Goal: Task Accomplishment & Management: Manage account settings

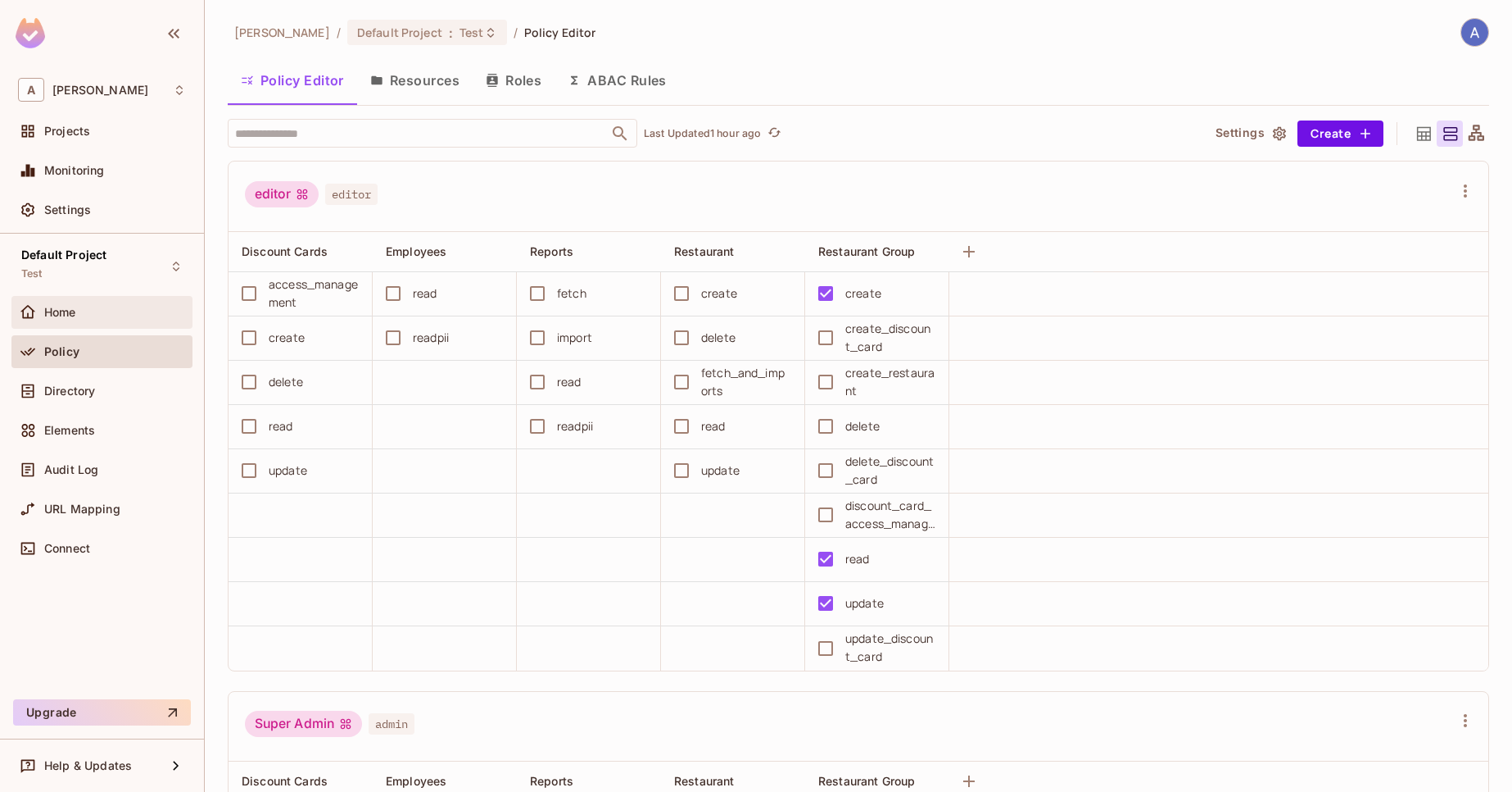
scroll to position [590, 0]
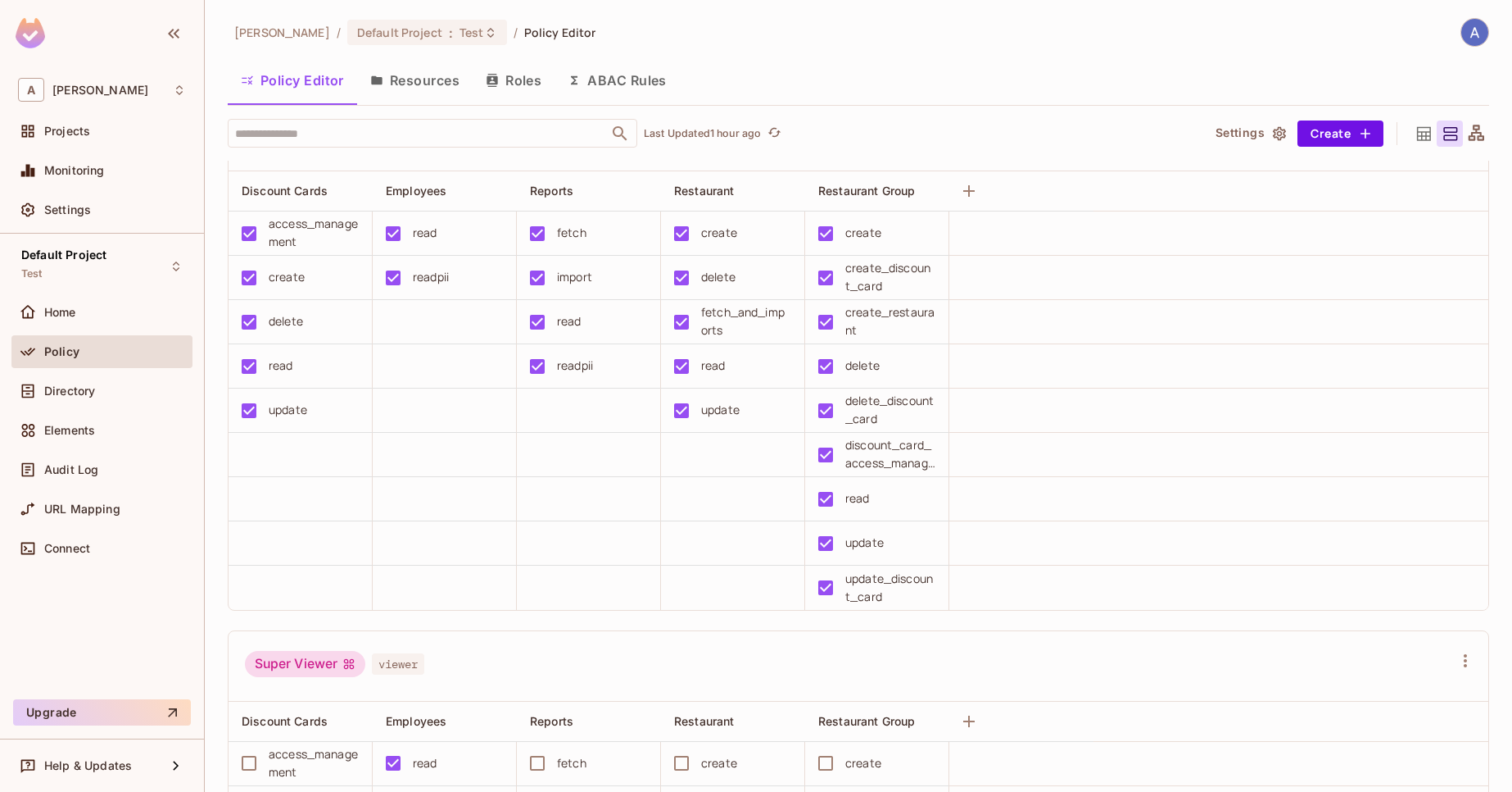
click at [416, 90] on button "Resources" at bounding box center [415, 80] width 115 height 41
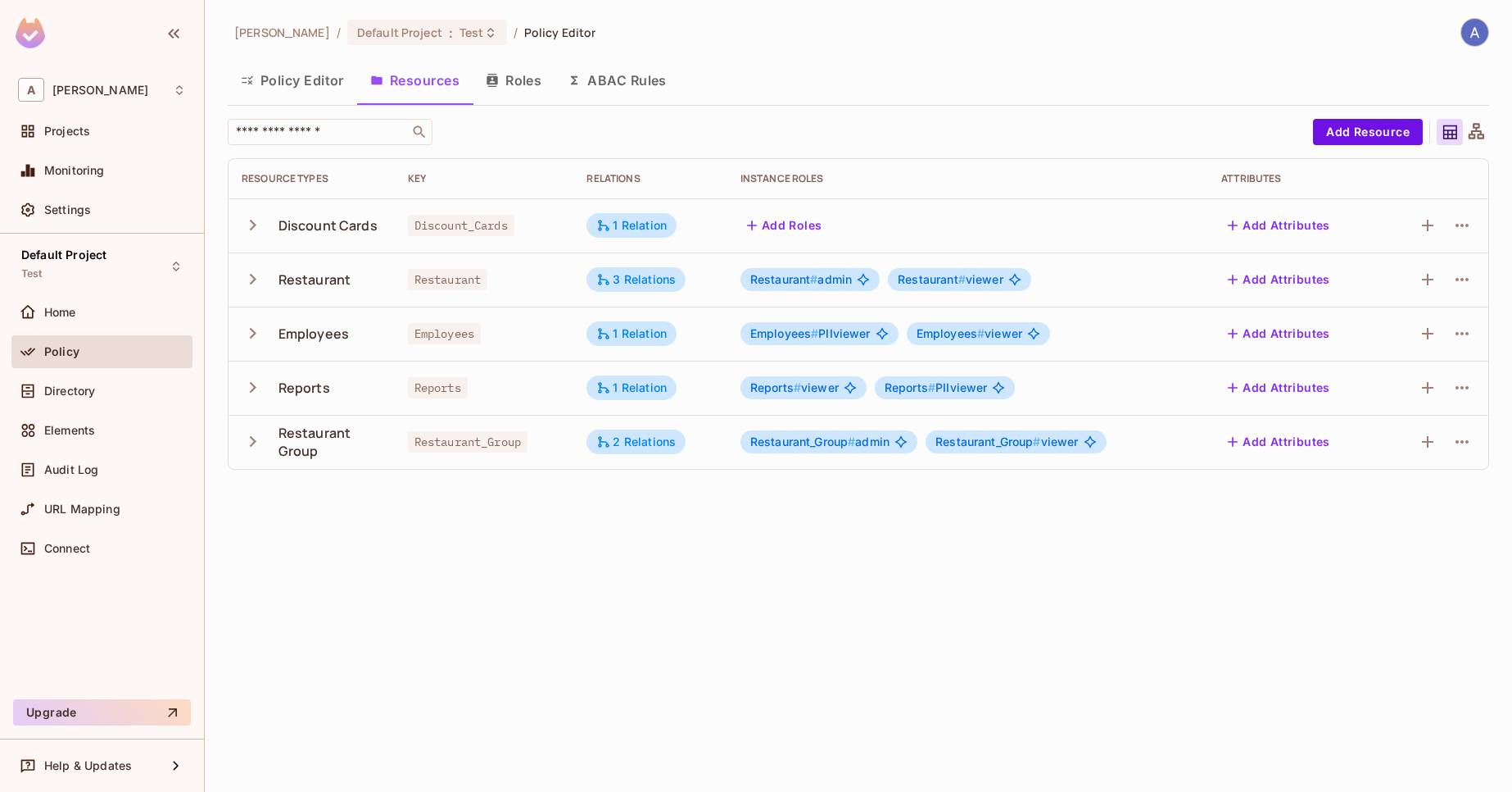
click at [252, 288] on icon "button" at bounding box center [253, 279] width 22 height 22
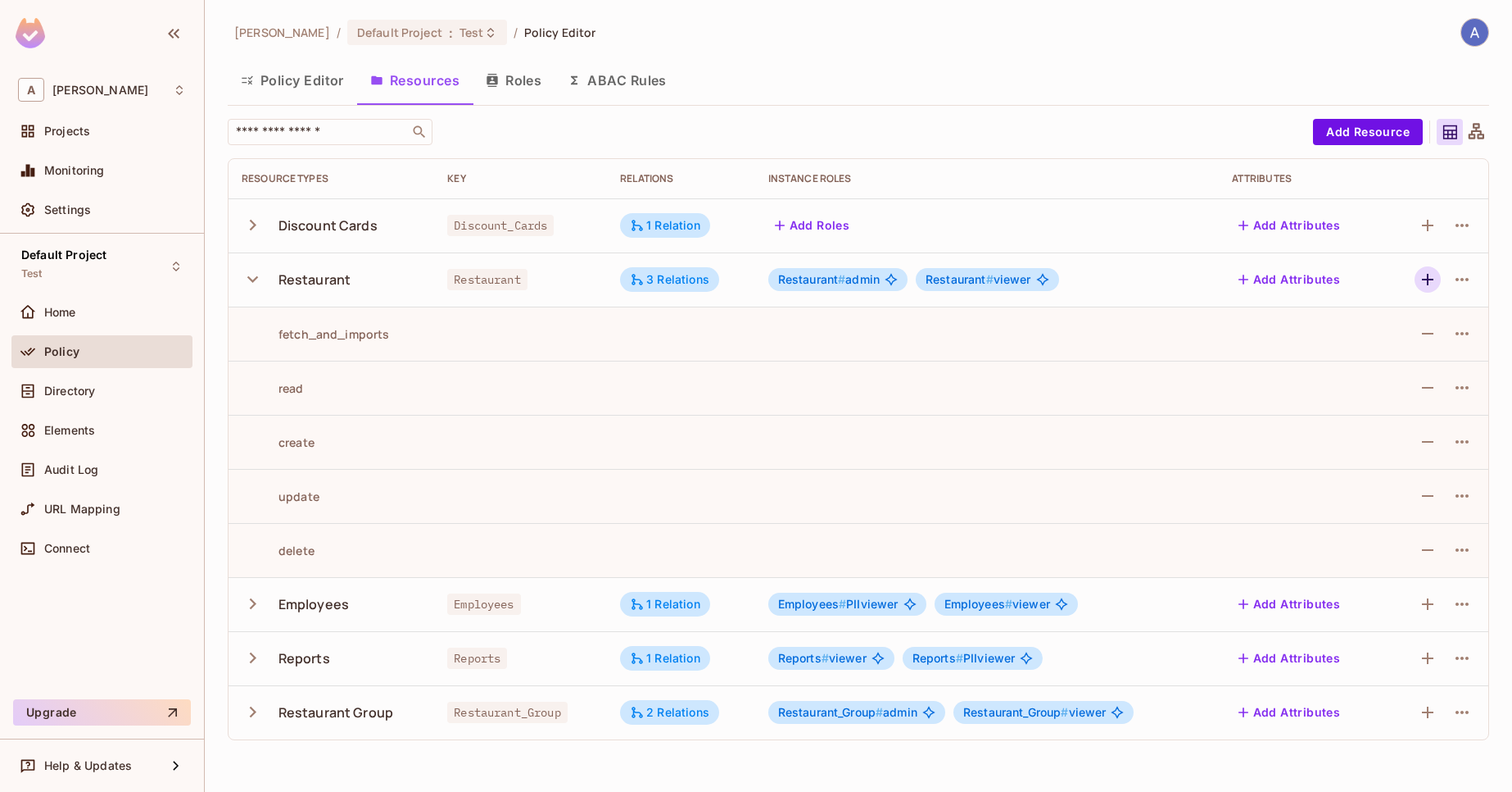
click at [1422, 284] on icon "button" at bounding box center [1428, 279] width 20 height 20
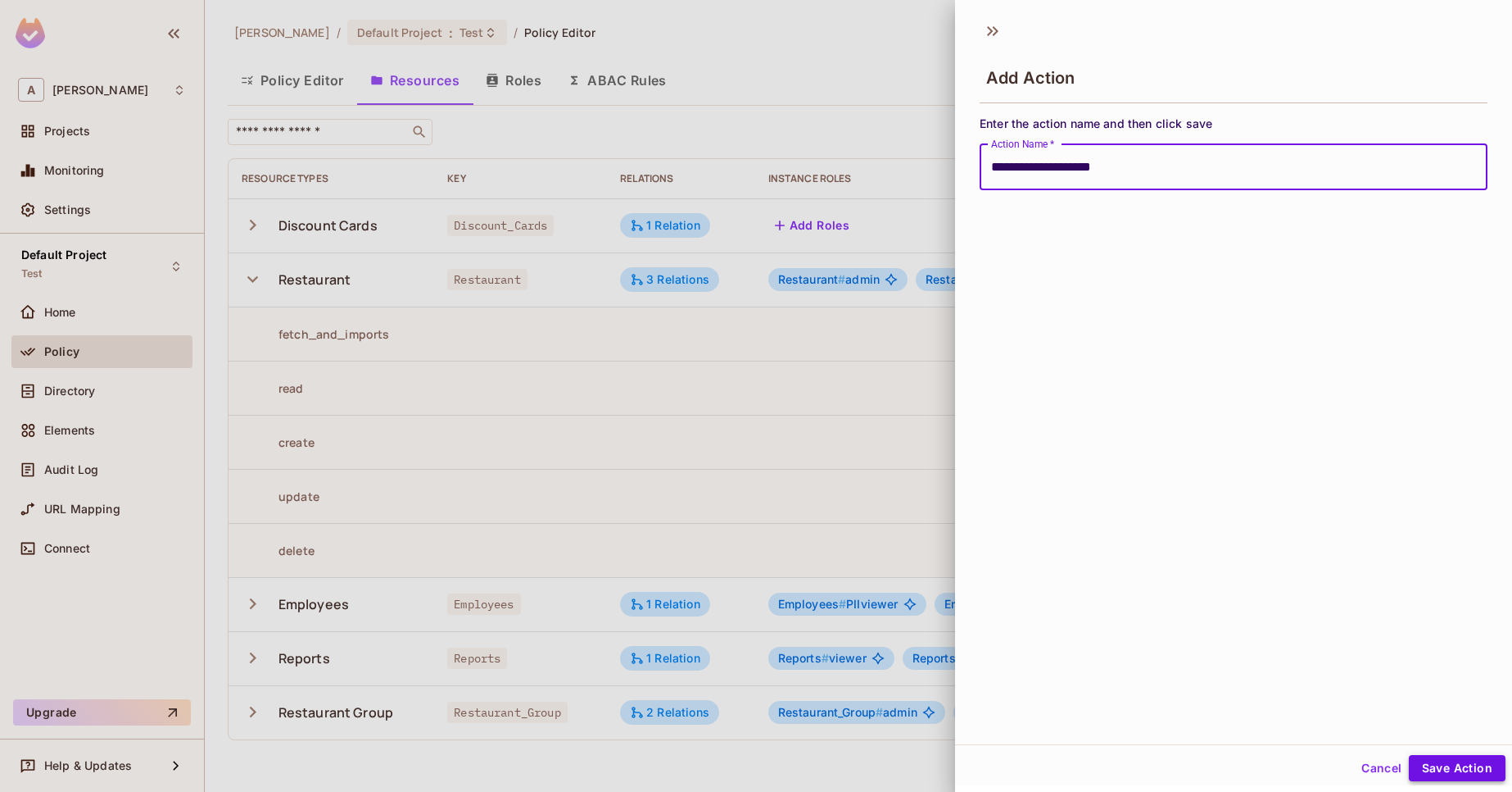
type input "**********"
click at [1426, 758] on button "Save Action" at bounding box center [1458, 768] width 96 height 26
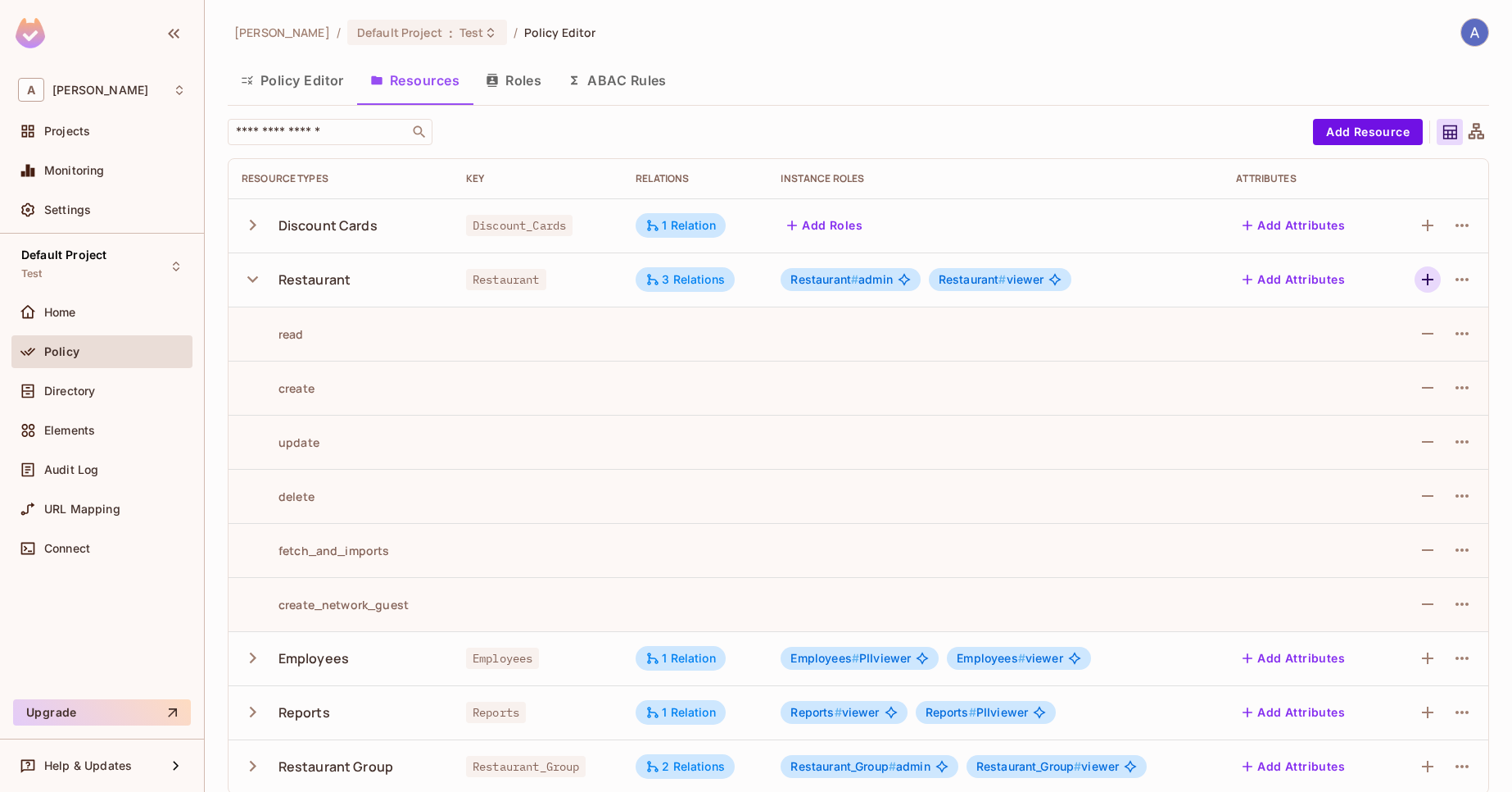
click at [1418, 277] on icon "button" at bounding box center [1428, 279] width 20 height 20
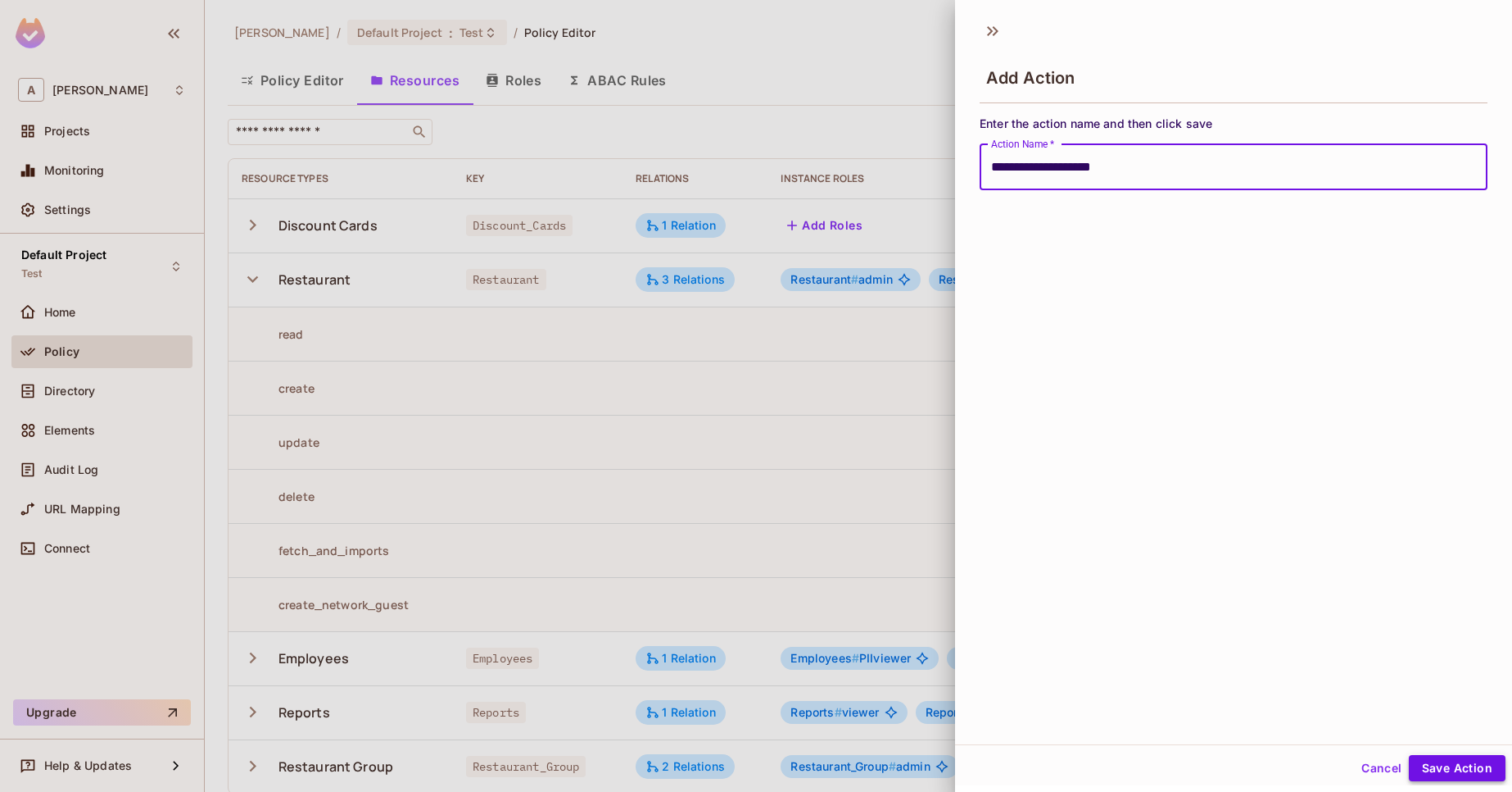
type input "**********"
click at [1446, 774] on button "Save Action" at bounding box center [1458, 768] width 96 height 26
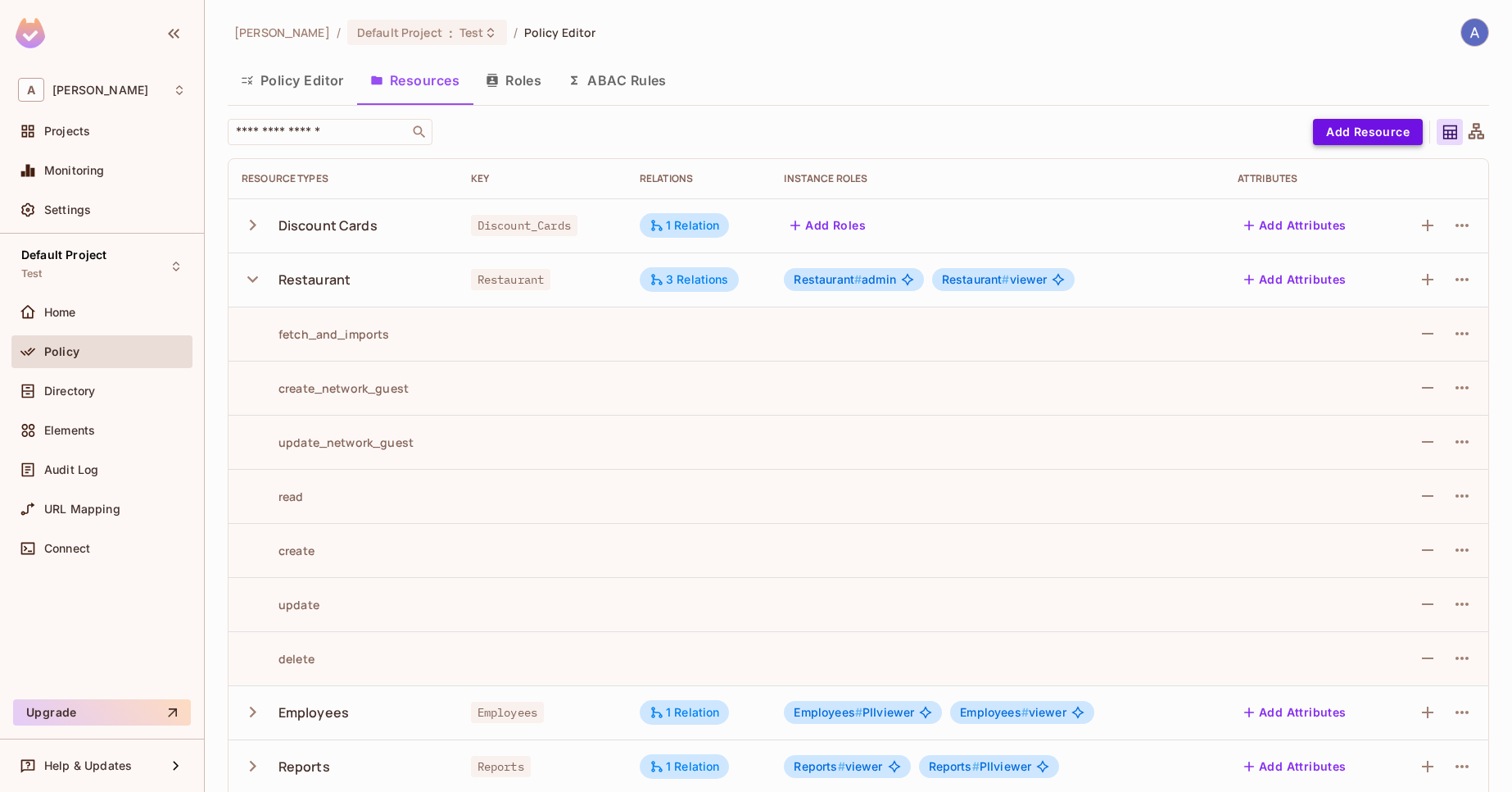
click at [1357, 120] on button "Add Resource" at bounding box center [1367, 132] width 109 height 26
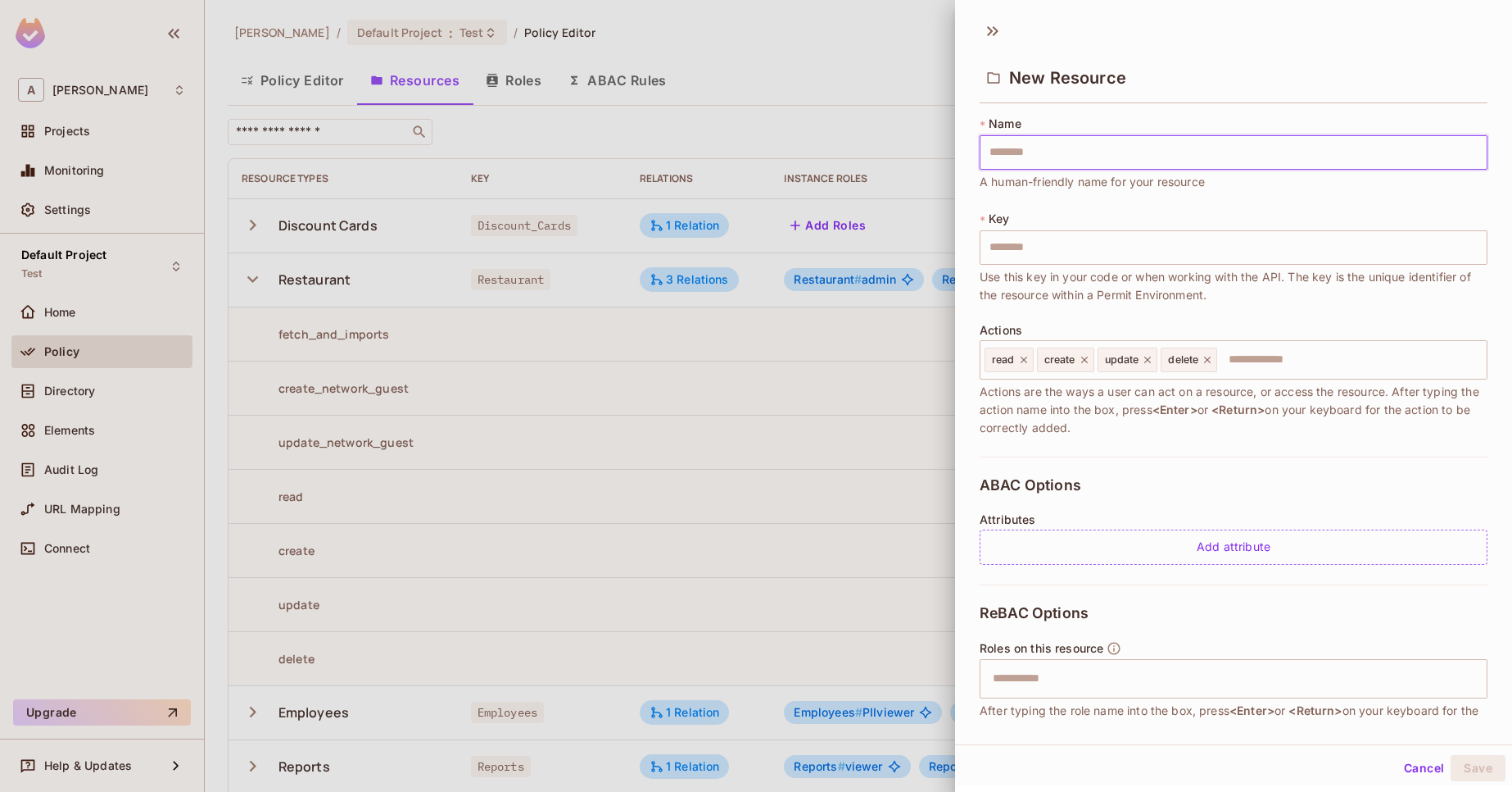
click at [1411, 768] on button "Cancel" at bounding box center [1424, 768] width 53 height 26
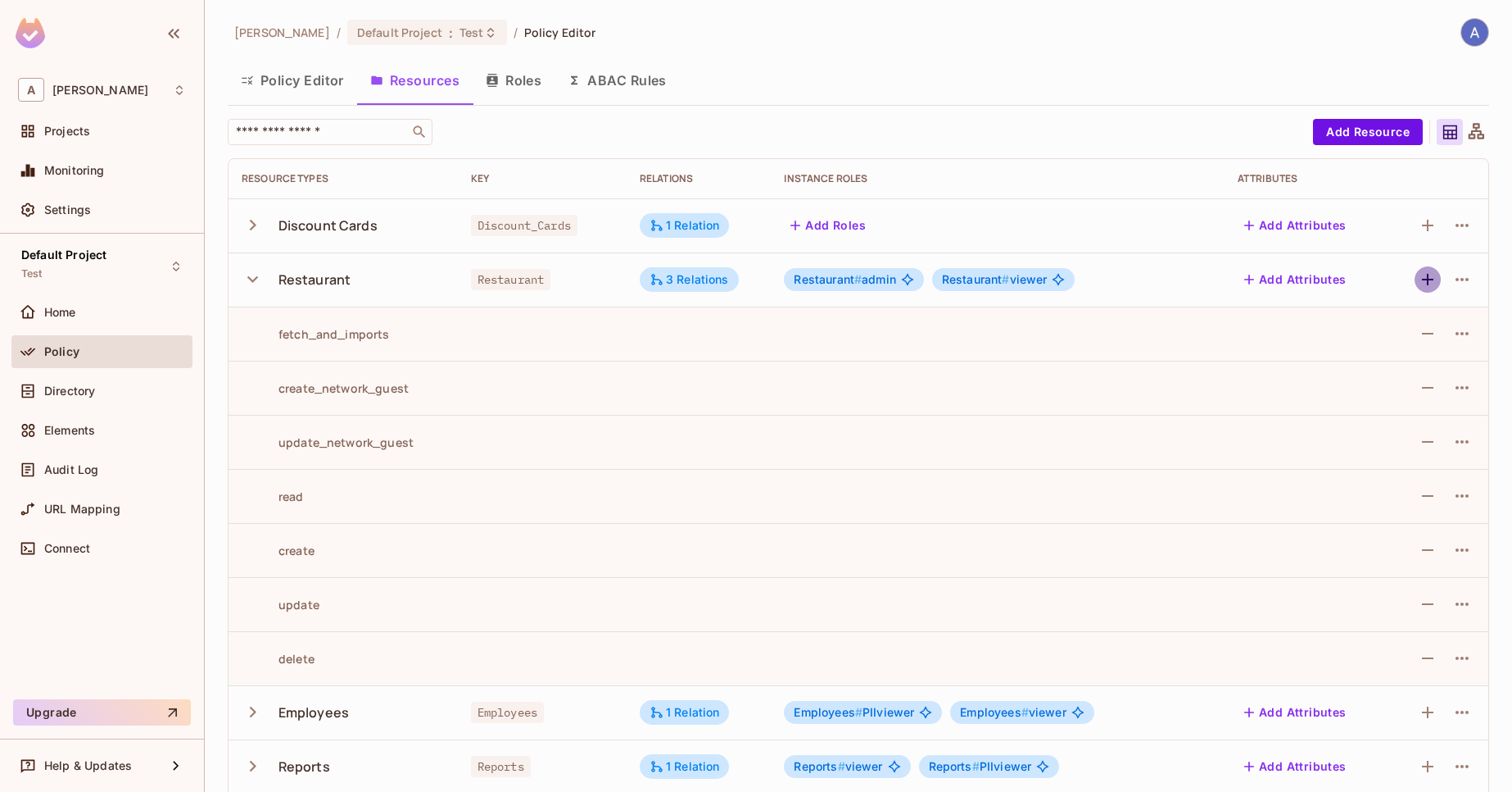
click at [1418, 277] on icon "button" at bounding box center [1428, 279] width 20 height 20
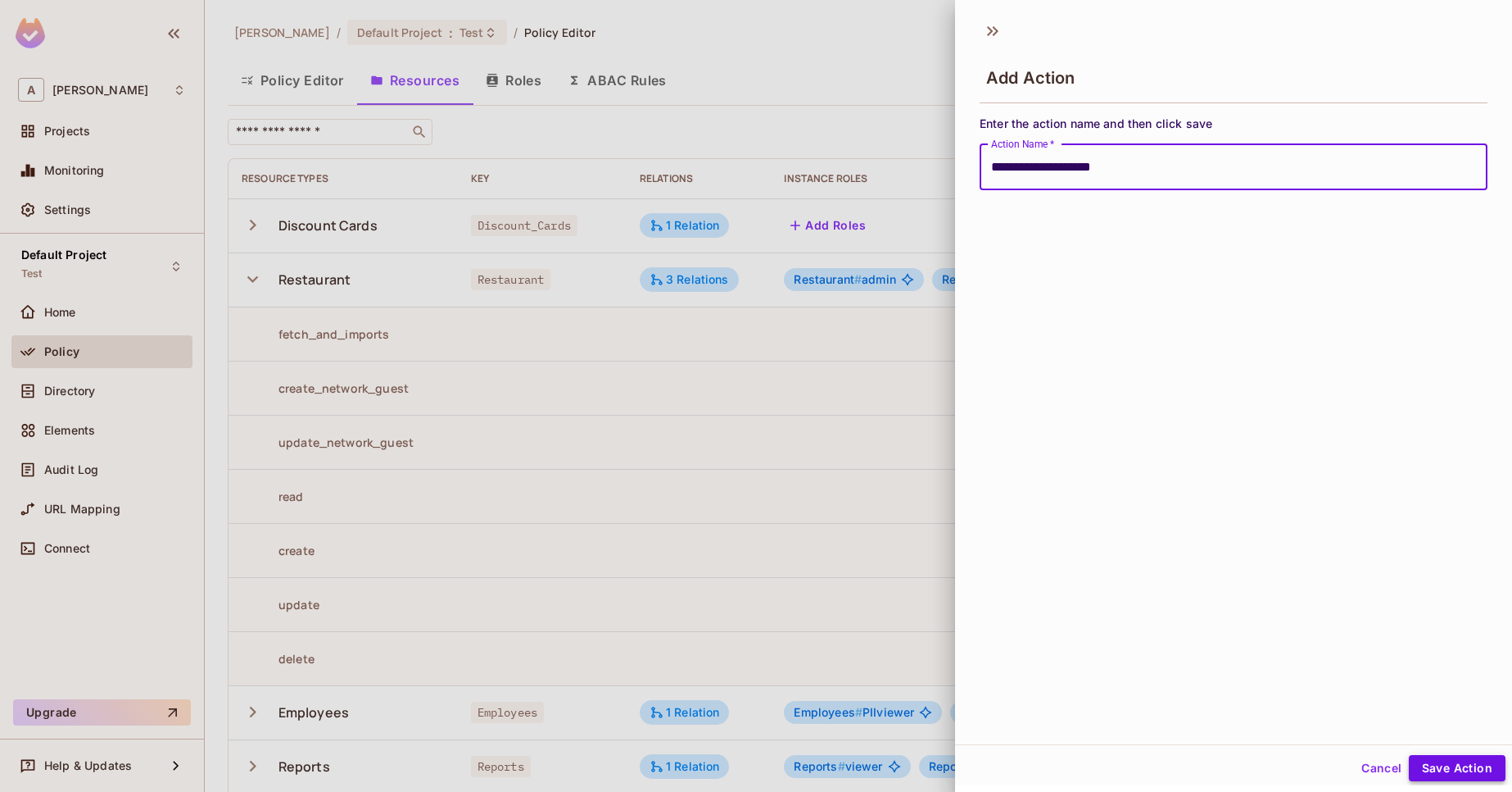
type input "**********"
click at [1449, 776] on button "Save Action" at bounding box center [1458, 768] width 96 height 26
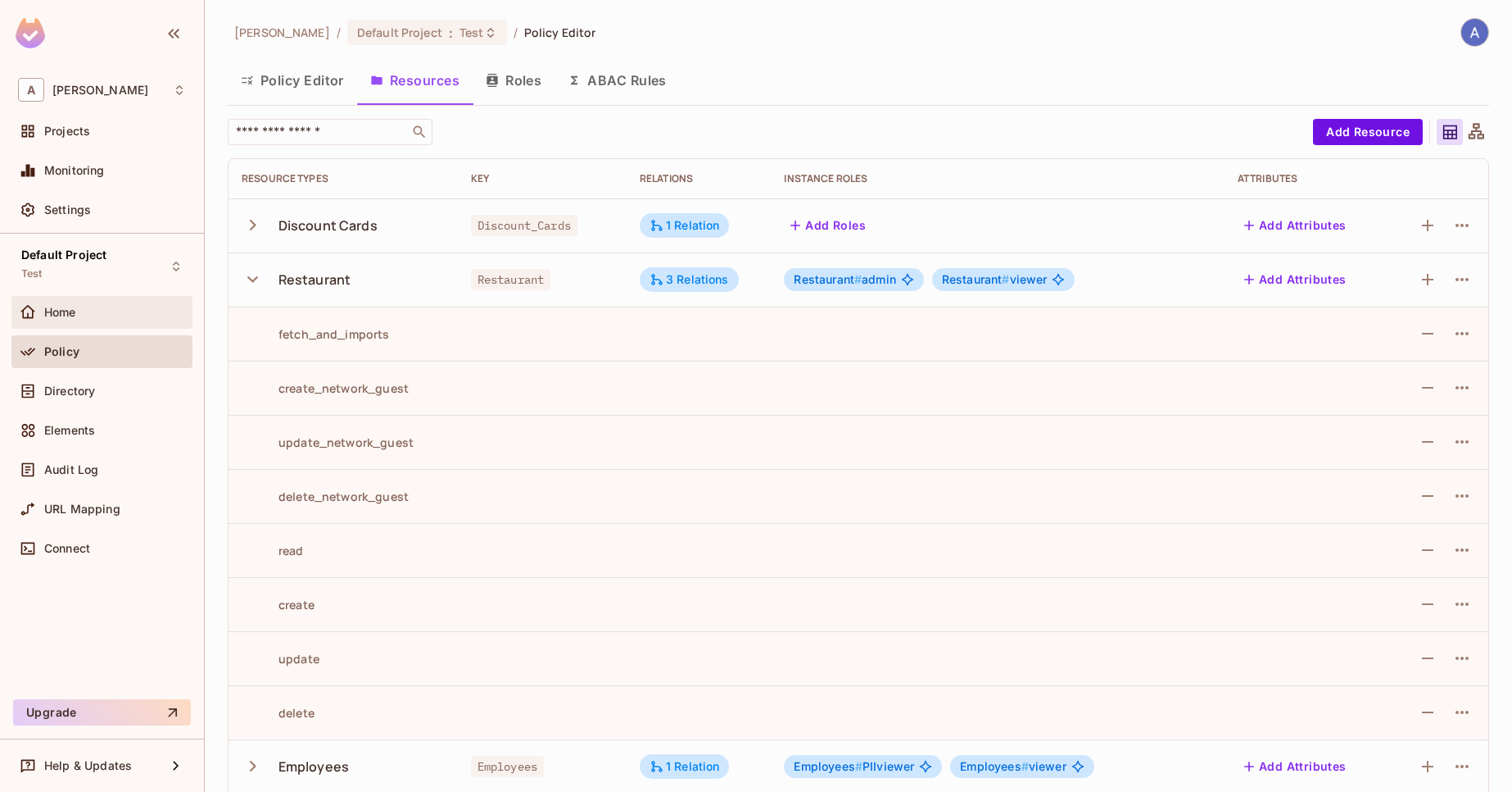
click at [102, 313] on div "Home" at bounding box center [115, 312] width 142 height 13
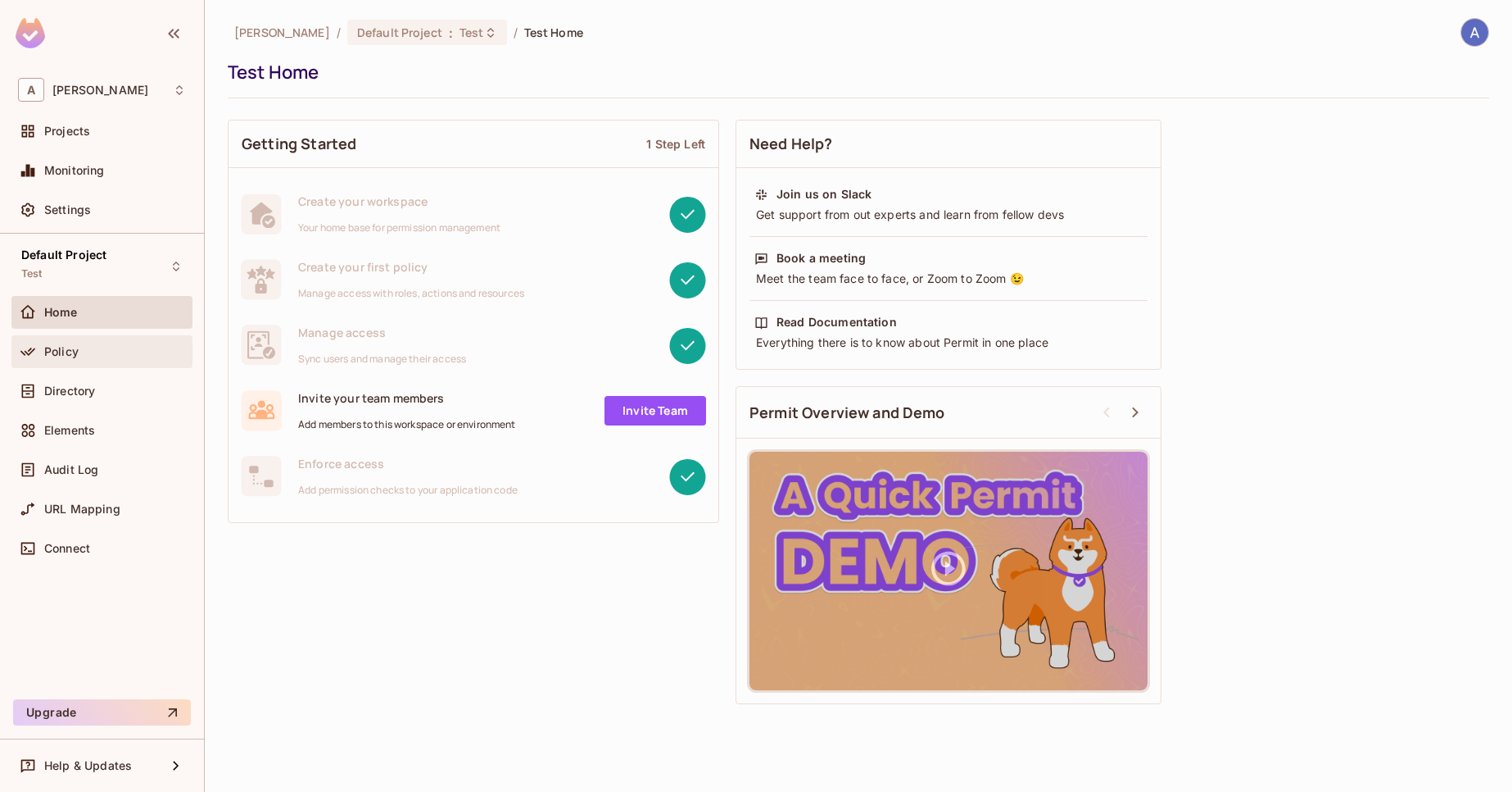
click at [80, 357] on div "Policy" at bounding box center [115, 351] width 142 height 13
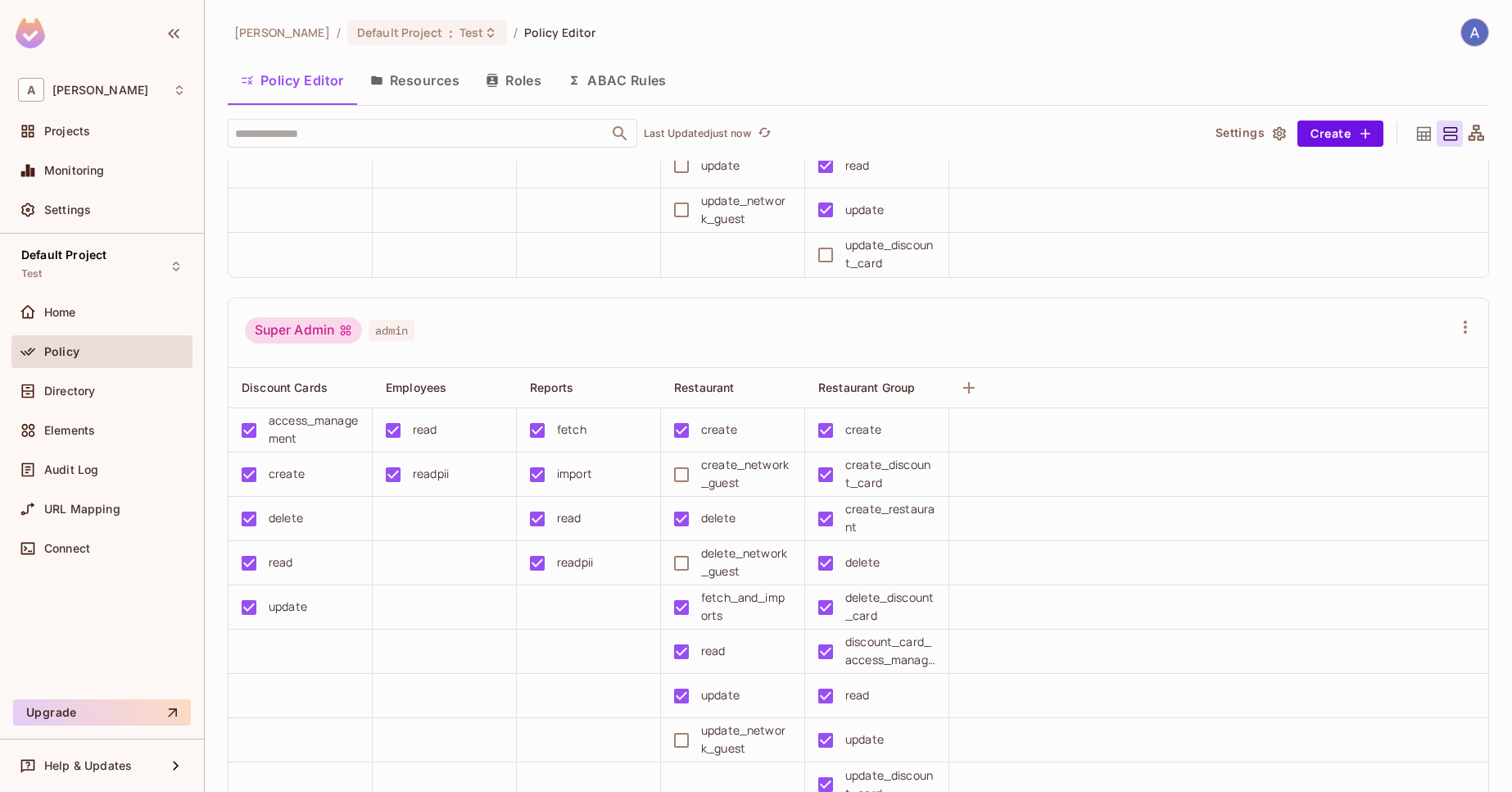
scroll to position [492, 0]
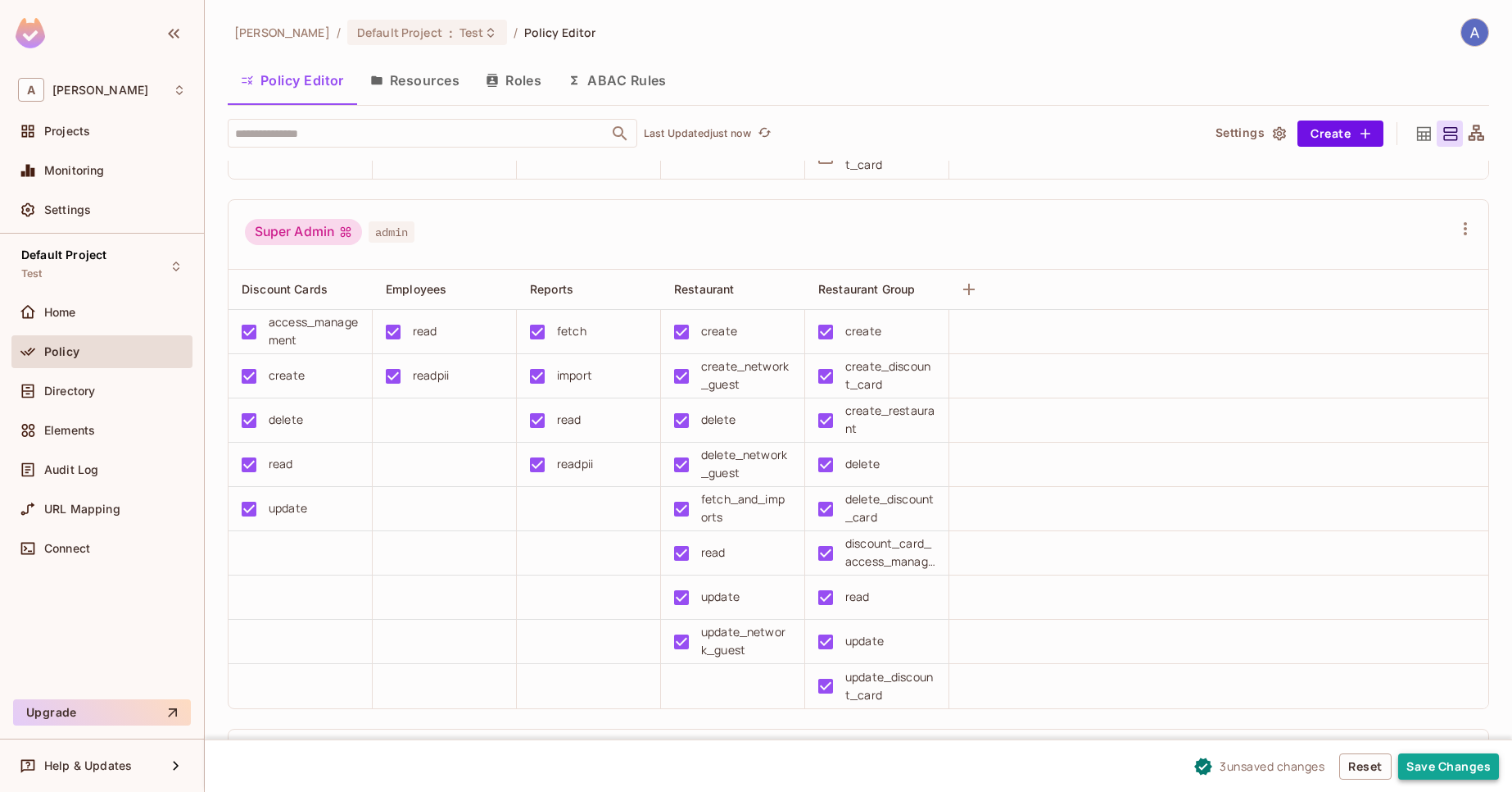
click at [1477, 771] on button "Save Changes" at bounding box center [1448, 766] width 101 height 26
click at [1458, 769] on button "Save Changes" at bounding box center [1448, 766] width 101 height 26
click at [1451, 759] on button "Save Changes" at bounding box center [1448, 766] width 101 height 26
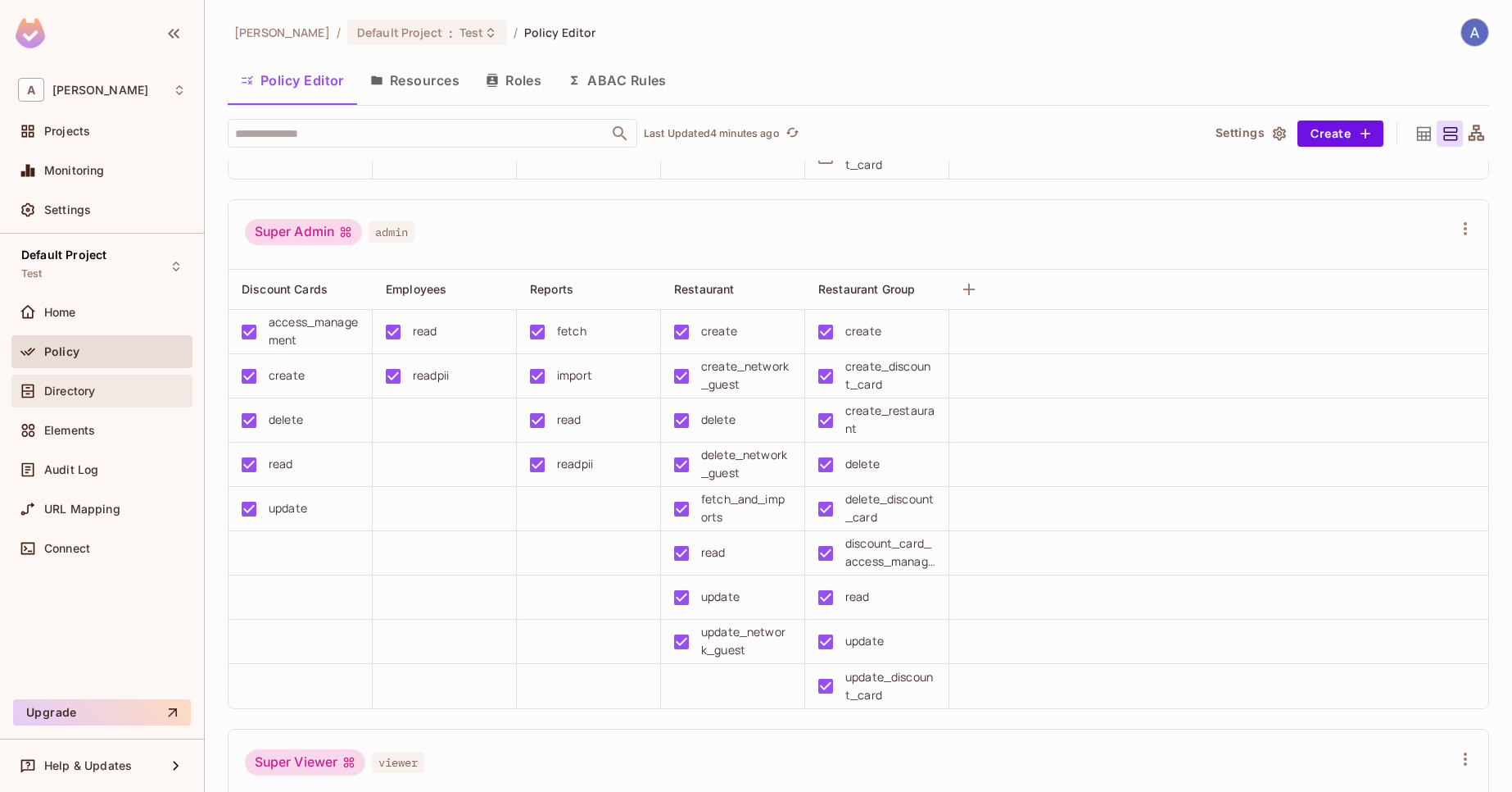
click at [90, 399] on div "Directory" at bounding box center [102, 390] width 168 height 20
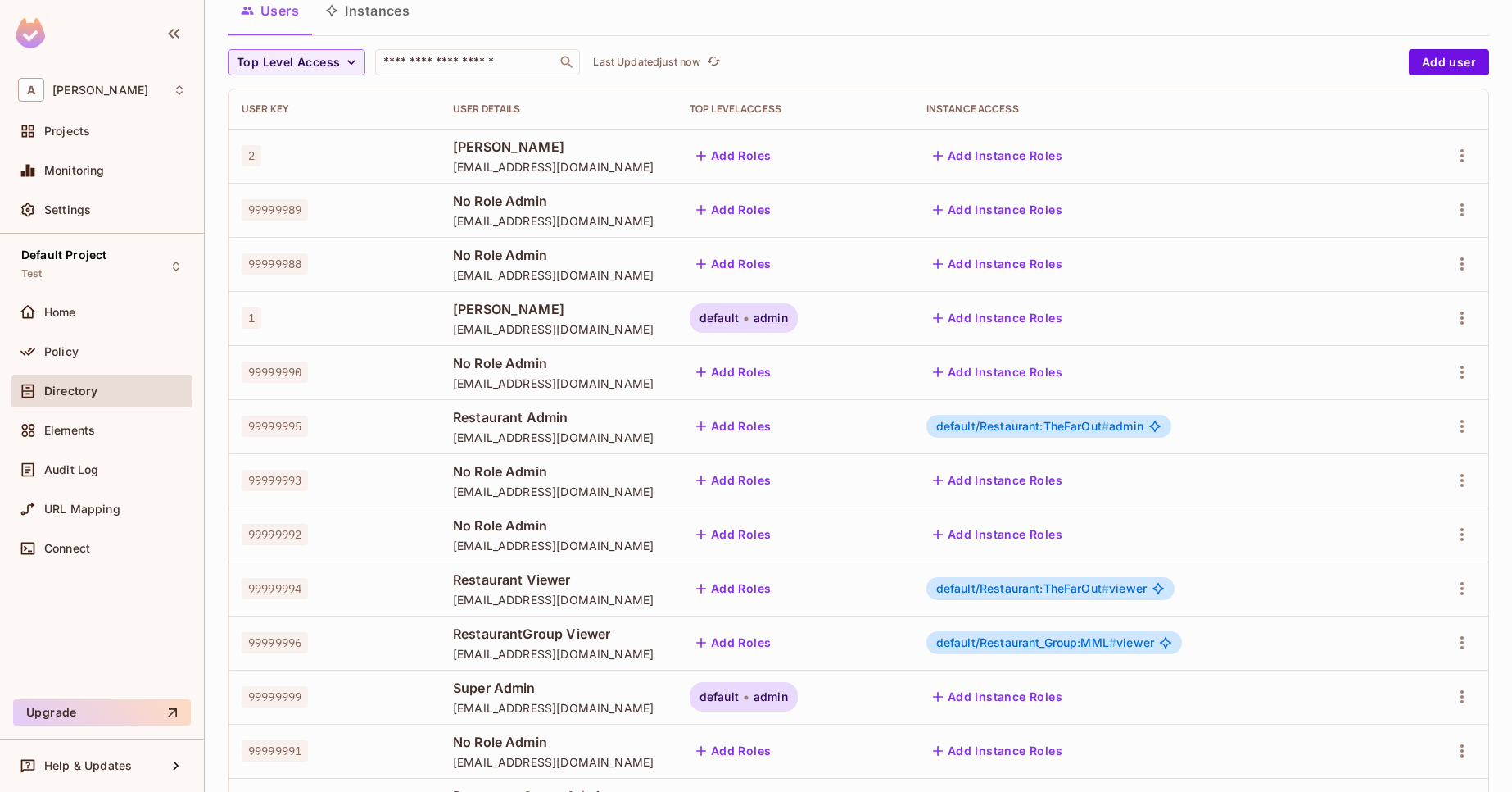
scroll to position [196, 0]
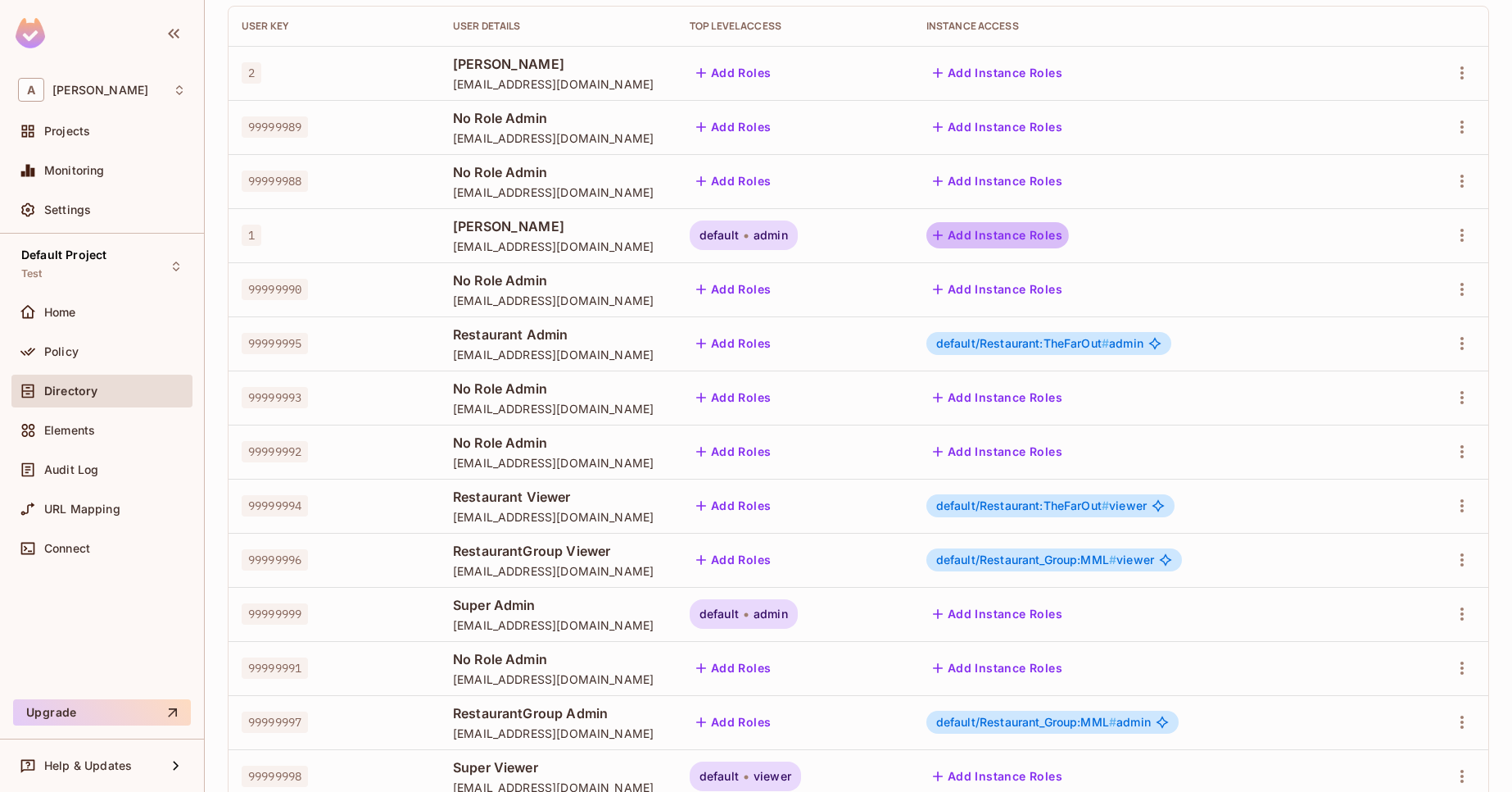
click at [1038, 240] on button "Add Instance Roles" at bounding box center [997, 235] width 142 height 26
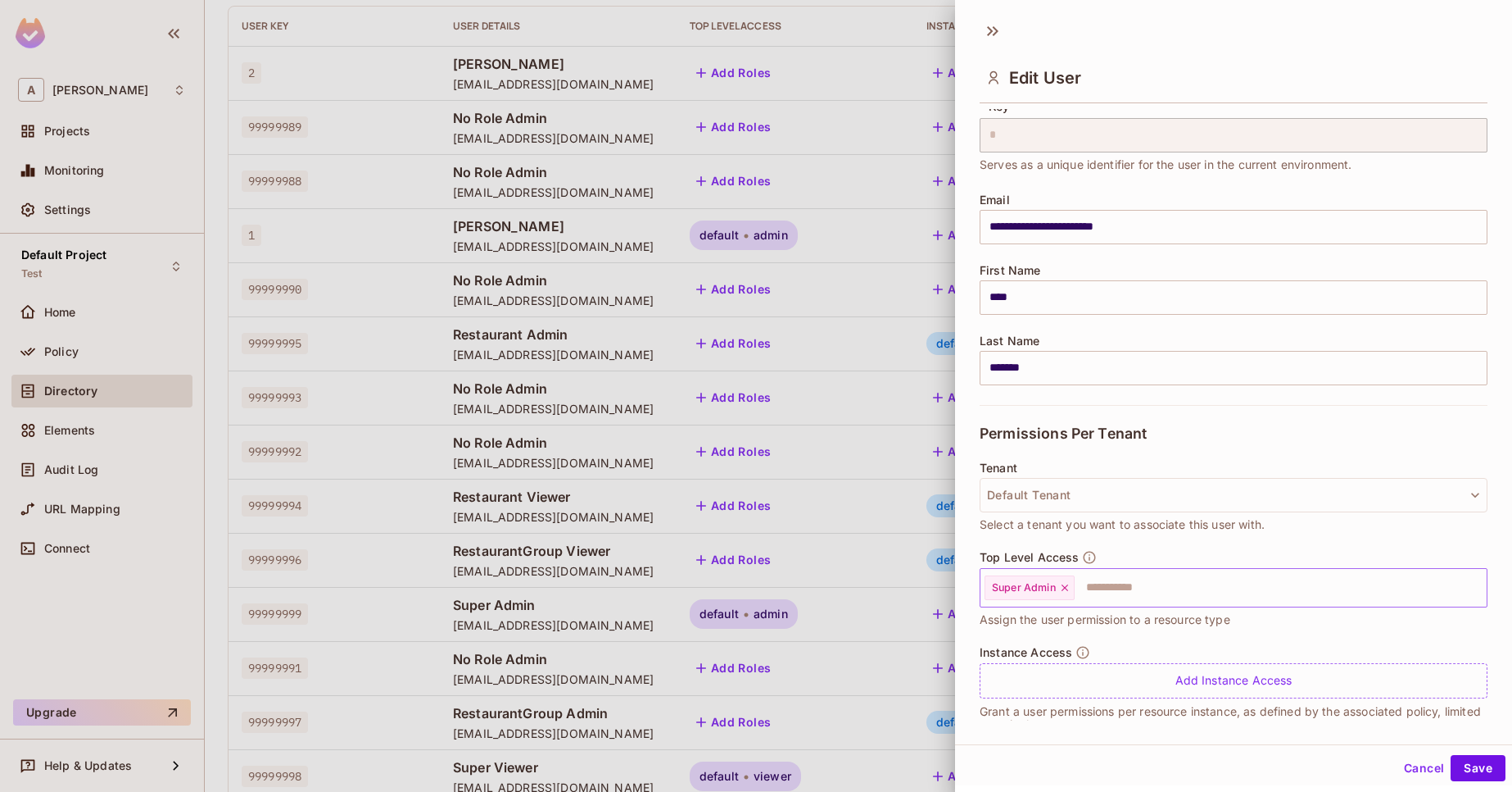
scroll to position [80, 0]
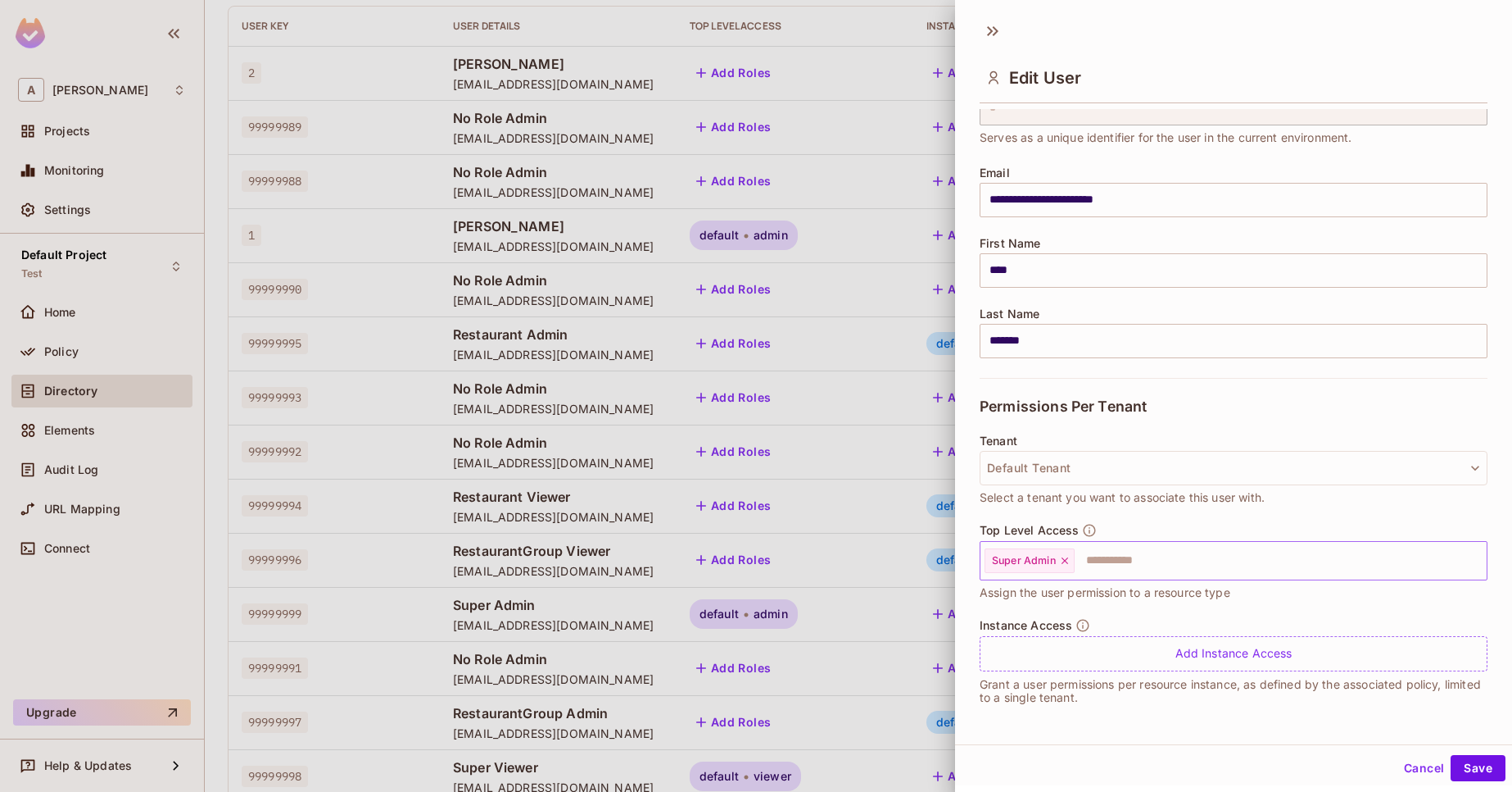
click at [1067, 560] on icon at bounding box center [1065, 560] width 11 height 11
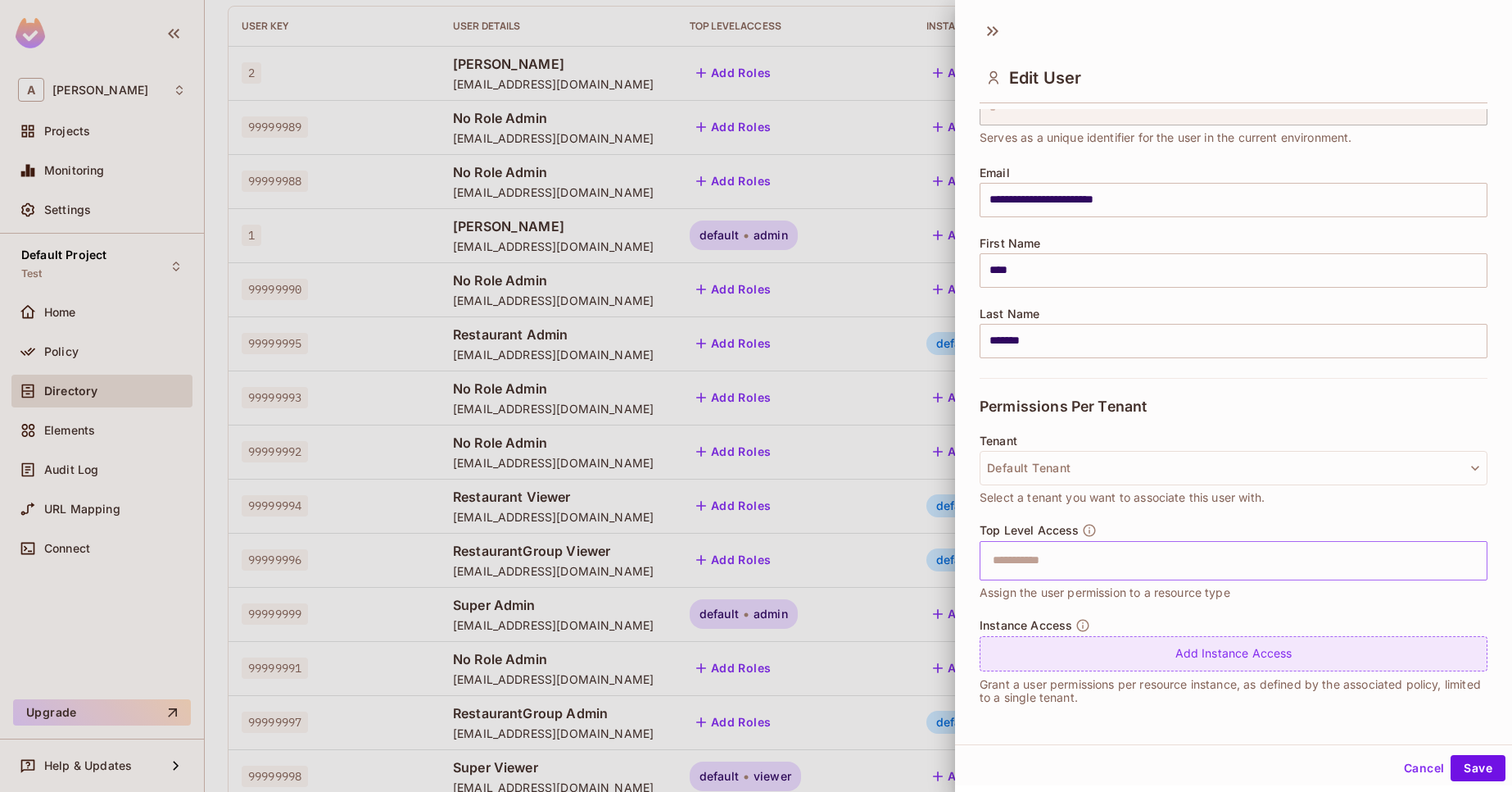
click at [1147, 652] on div "Add Instance Access" at bounding box center [1234, 653] width 508 height 35
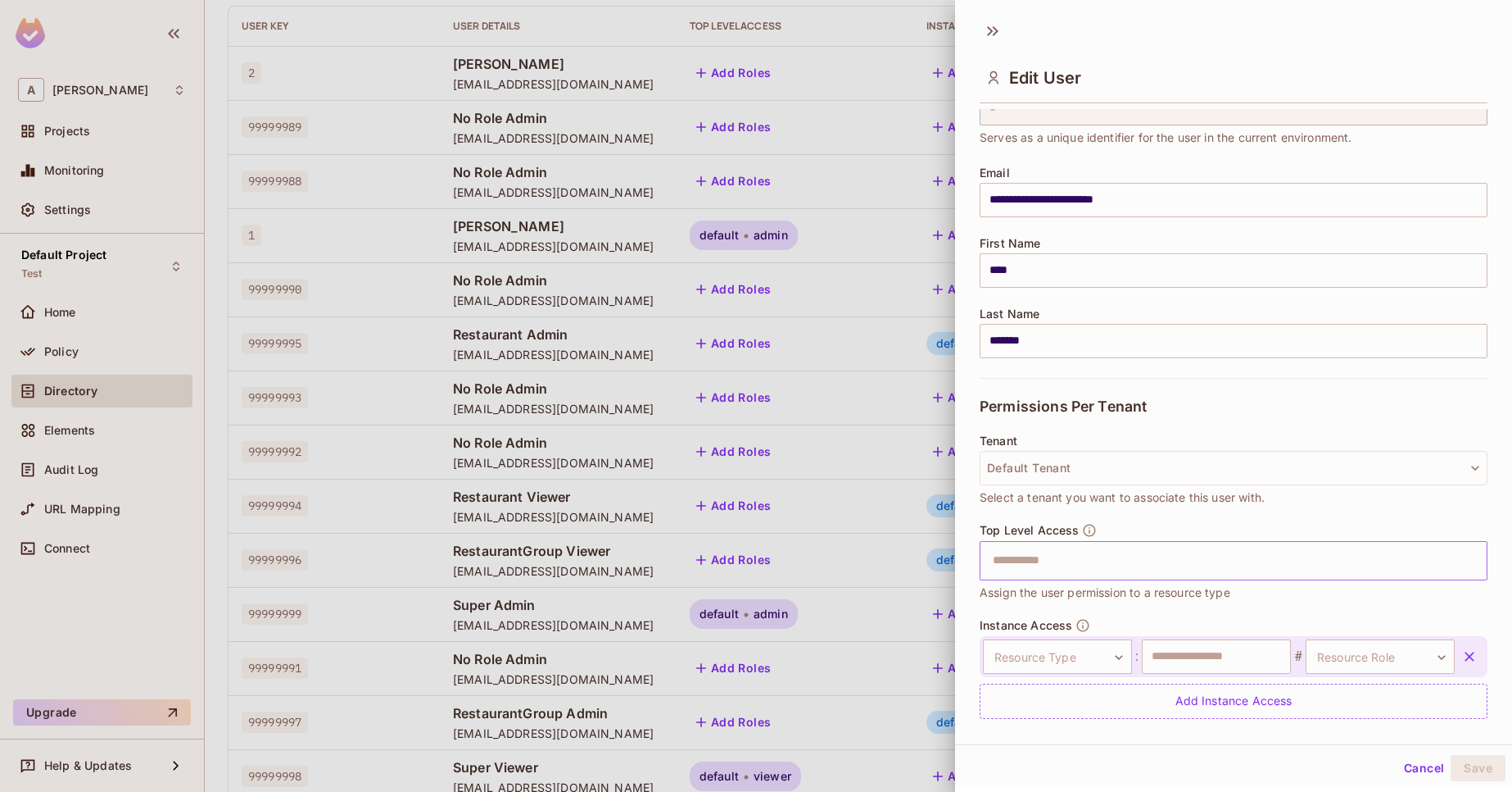
scroll to position [128, 0]
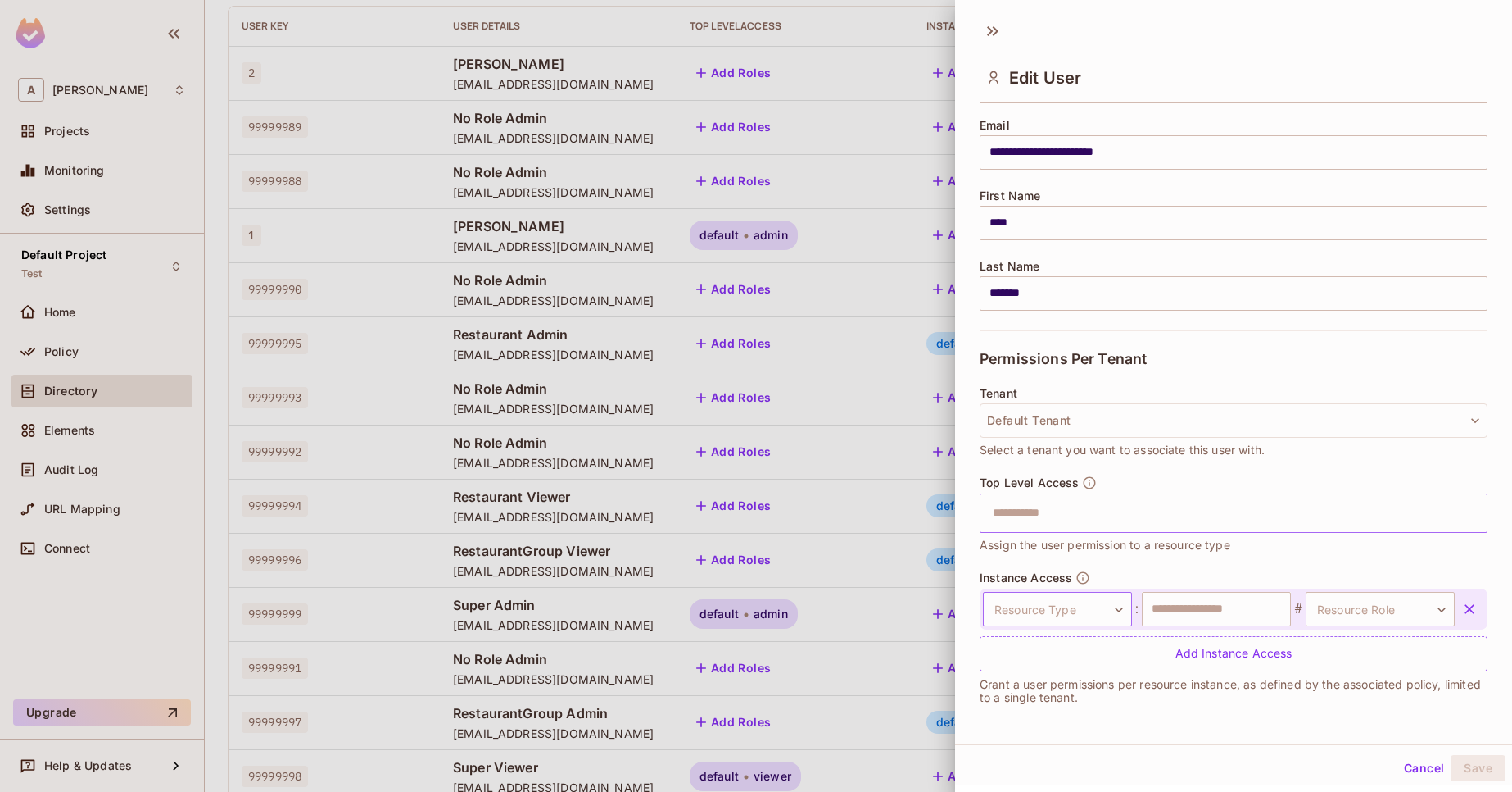
click at [1092, 599] on body "A [PERSON_NAME] Projects Monitoring Settings Default Project Test Home Policy D…" at bounding box center [756, 396] width 1512 height 792
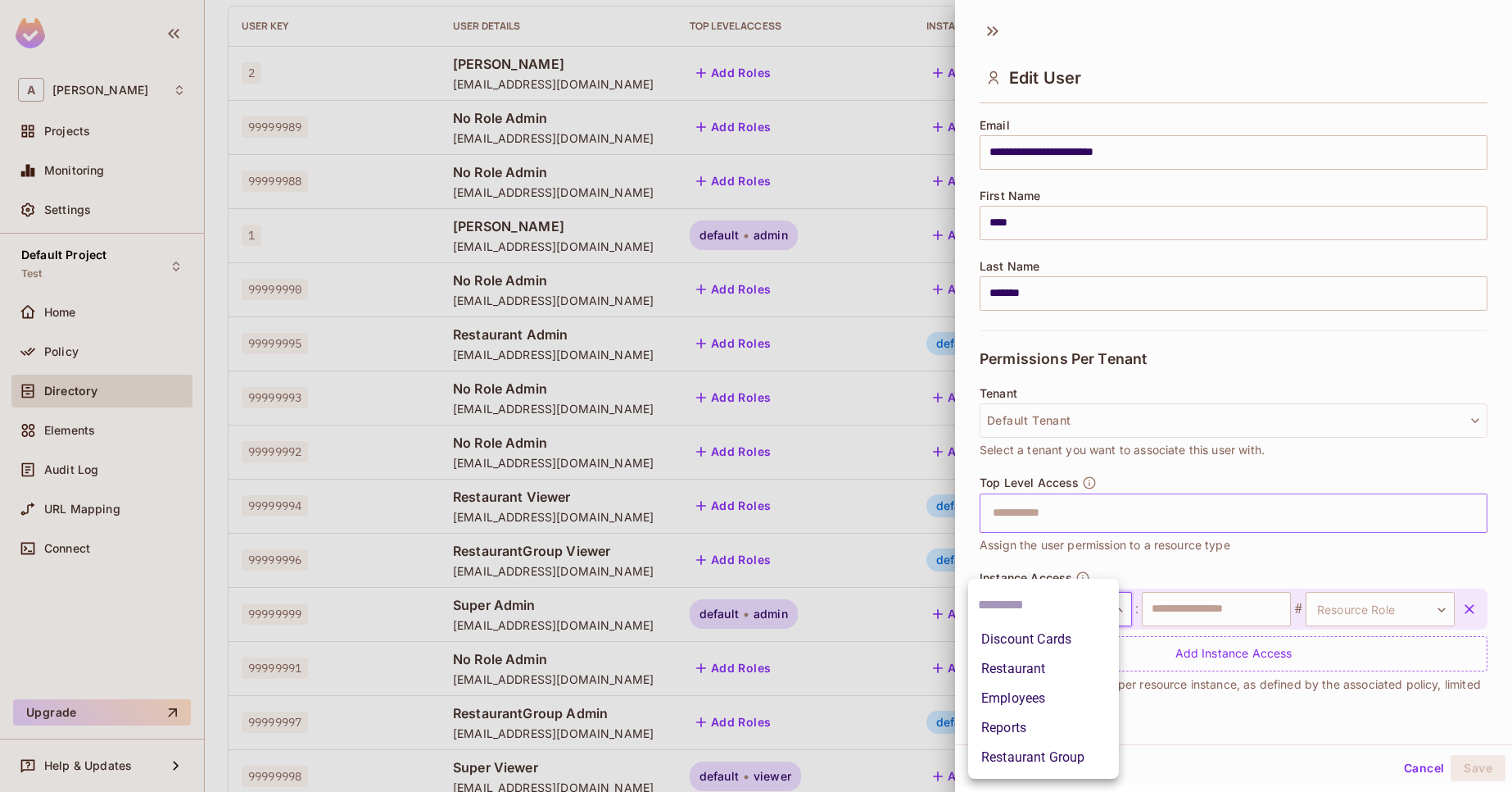
click at [1060, 677] on li "Restaurant" at bounding box center [1043, 669] width 151 height 29
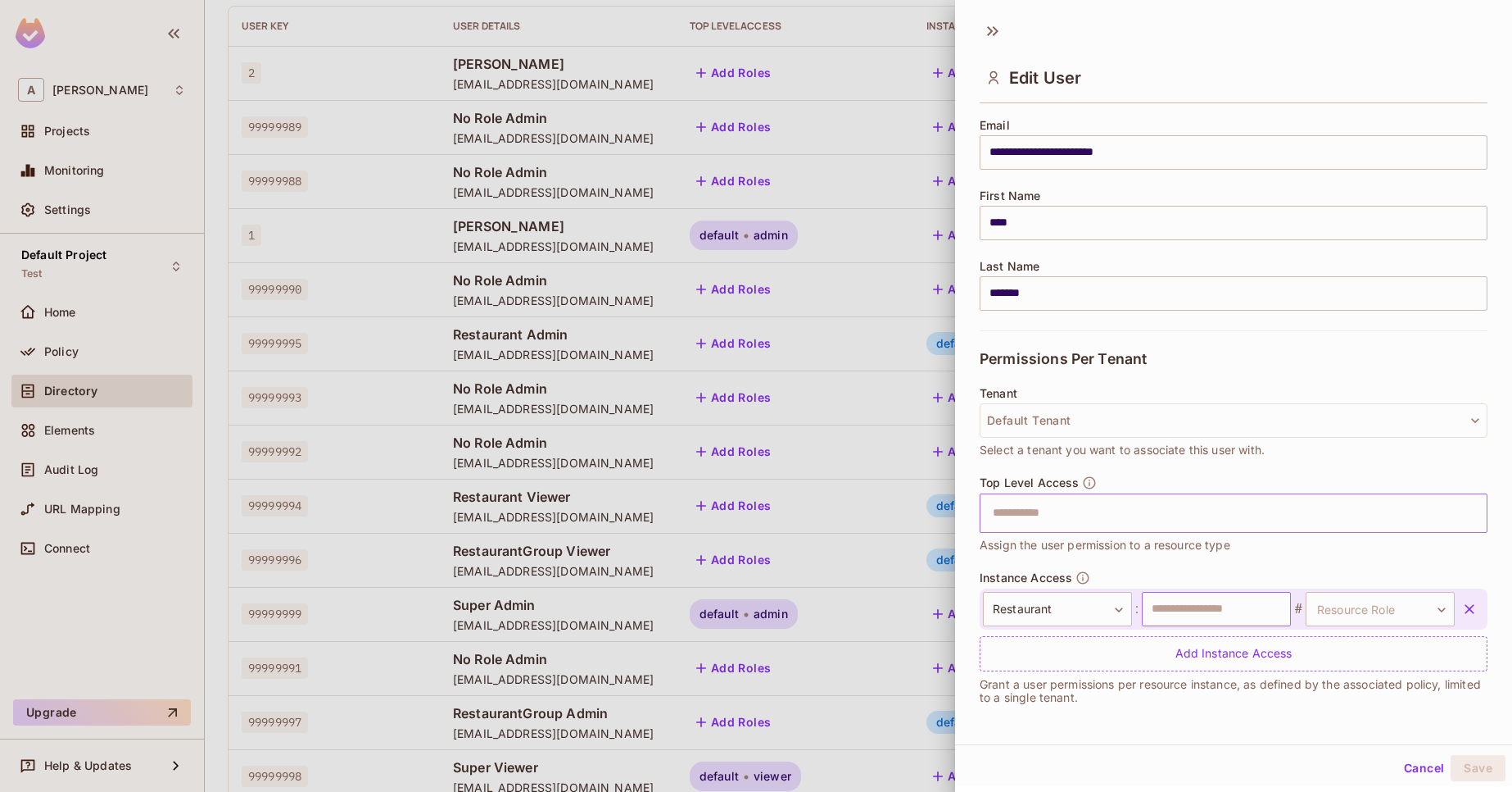
click at [1181, 624] on input "text" at bounding box center [1216, 609] width 149 height 34
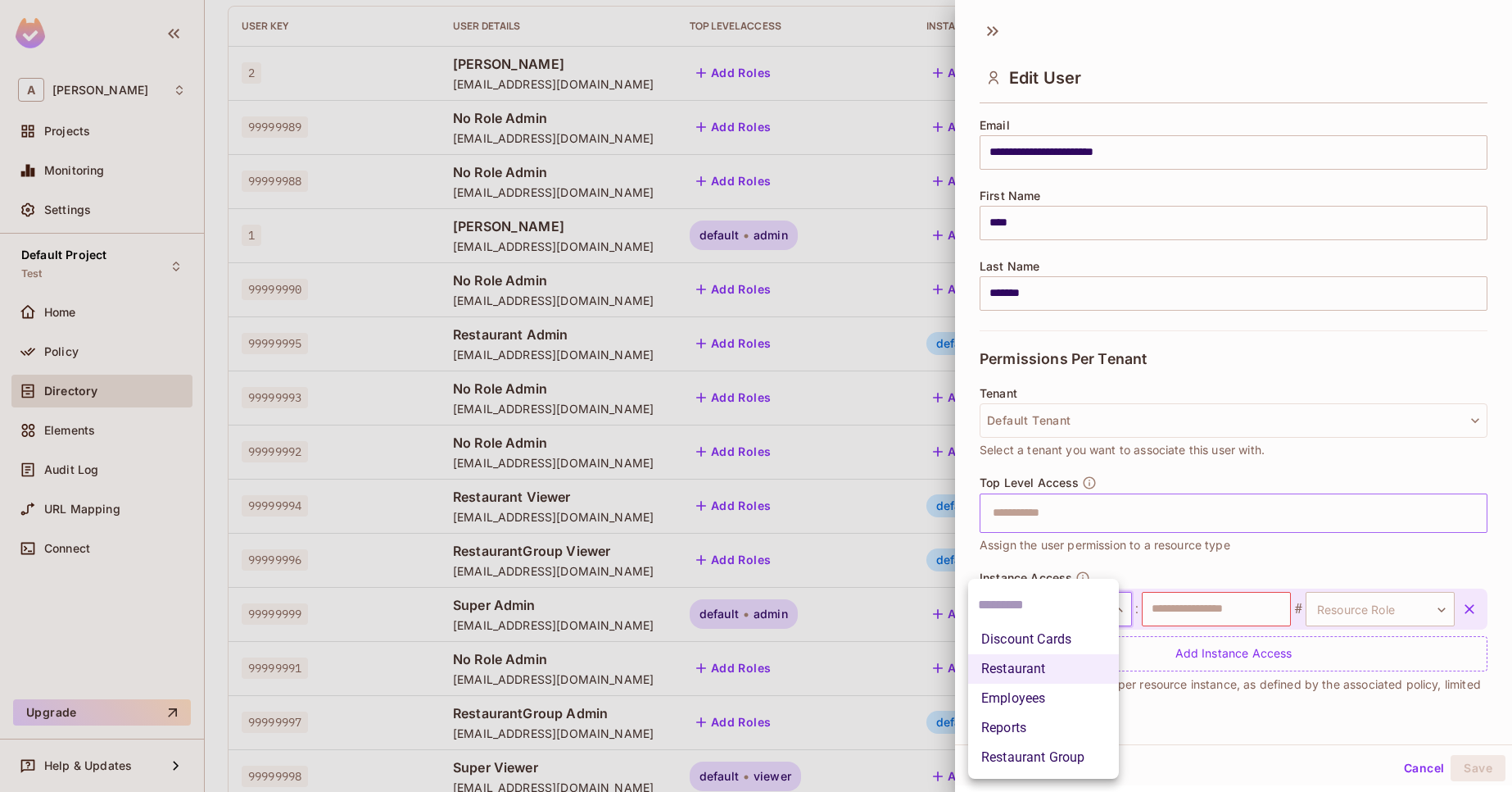
click at [1070, 610] on body "A [PERSON_NAME] Projects Monitoring Settings Default Project Test Home Policy D…" at bounding box center [756, 396] width 1512 height 792
click at [1060, 751] on li "Restaurant Group" at bounding box center [1043, 758] width 151 height 29
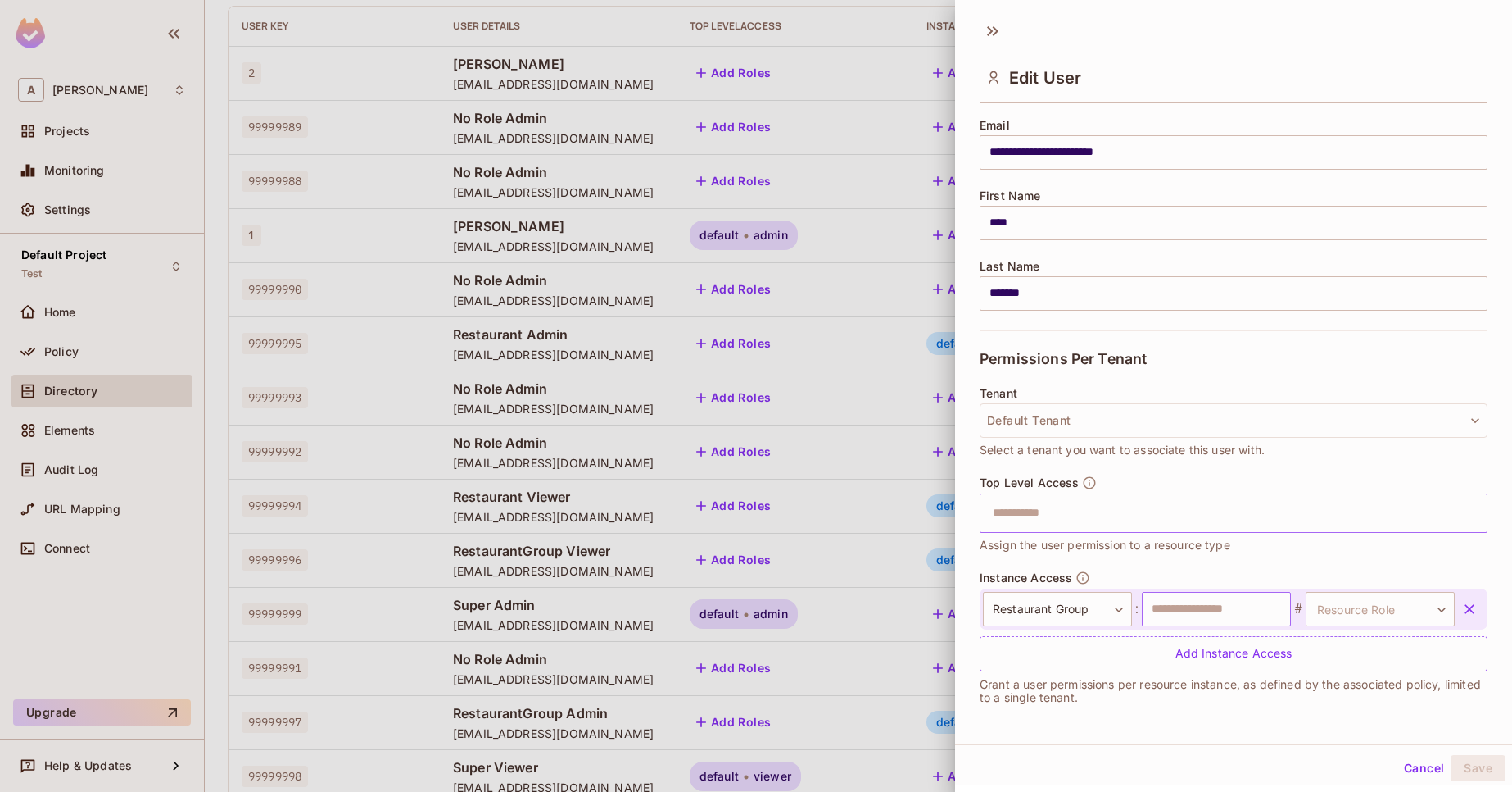
click at [1216, 608] on input "text" at bounding box center [1216, 609] width 149 height 34
type input "***"
click at [1358, 604] on body "A [PERSON_NAME] Projects Monitoring Settings Default Project Test Home Policy D…" at bounding box center [756, 396] width 1512 height 792
click at [1360, 677] on li "admin" at bounding box center [1351, 687] width 151 height 29
click at [1451, 763] on button "Save" at bounding box center [1478, 768] width 55 height 26
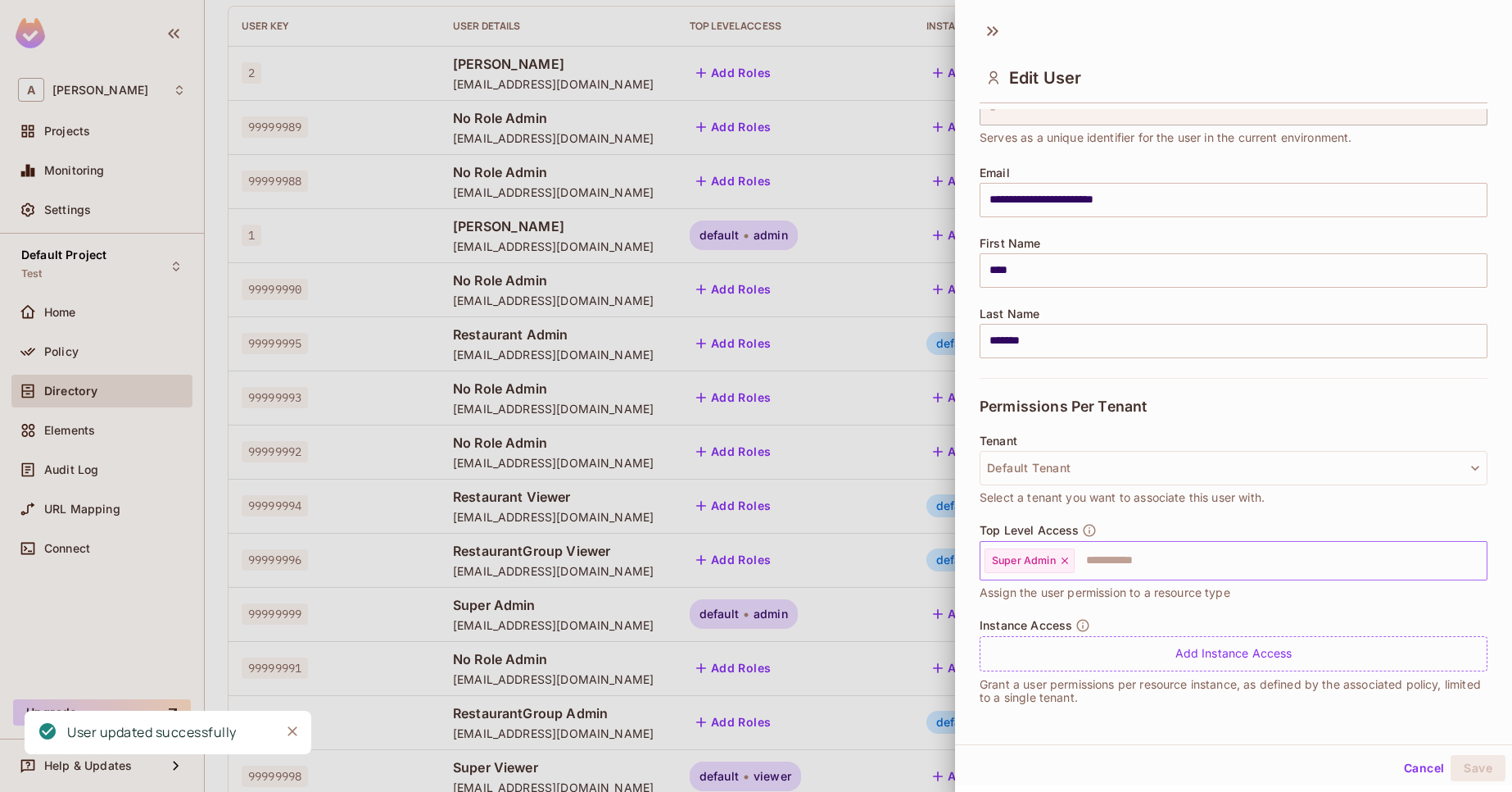
scroll to position [80, 0]
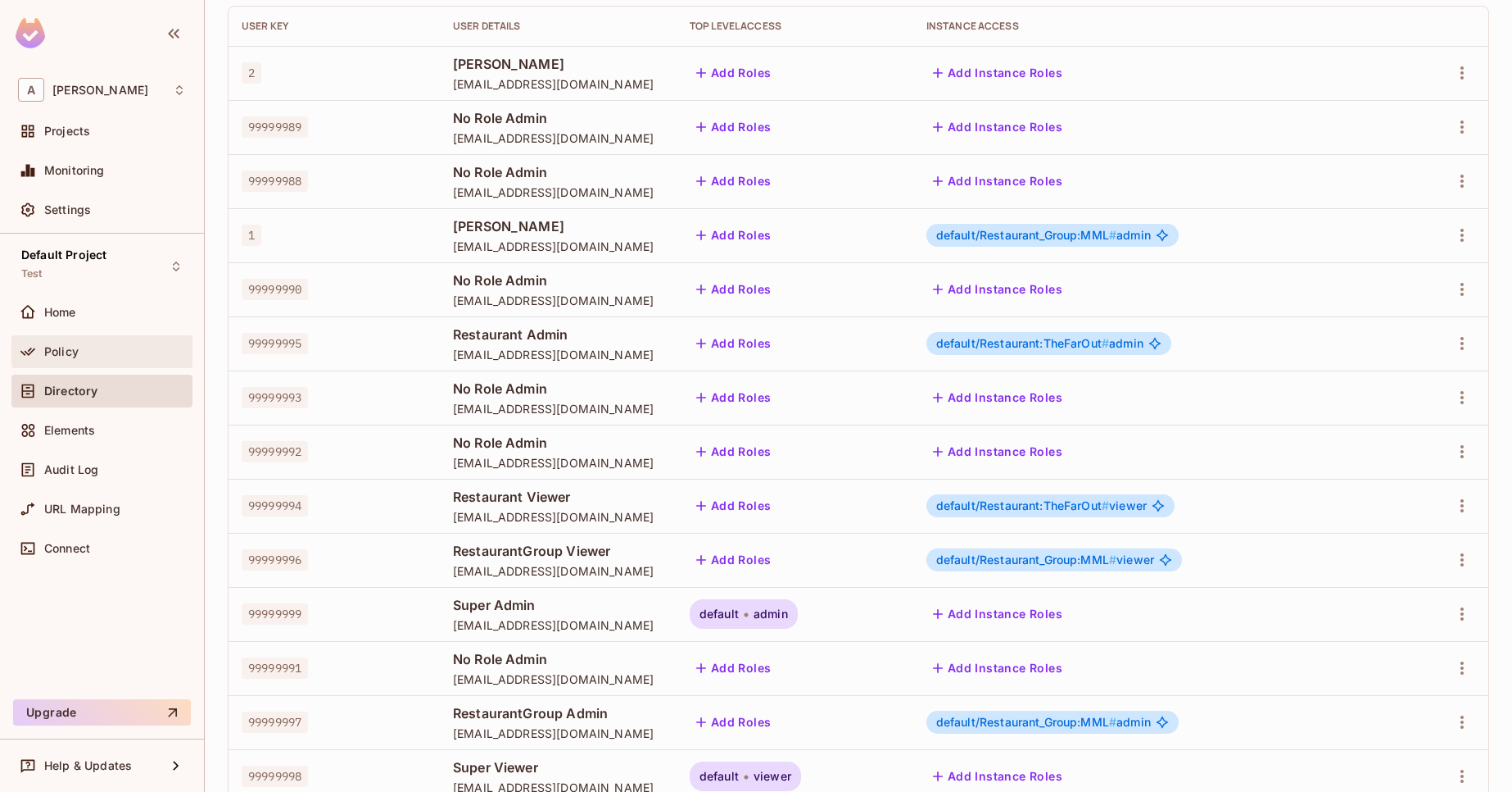
click at [106, 365] on div "Policy" at bounding box center [102, 352] width 181 height 33
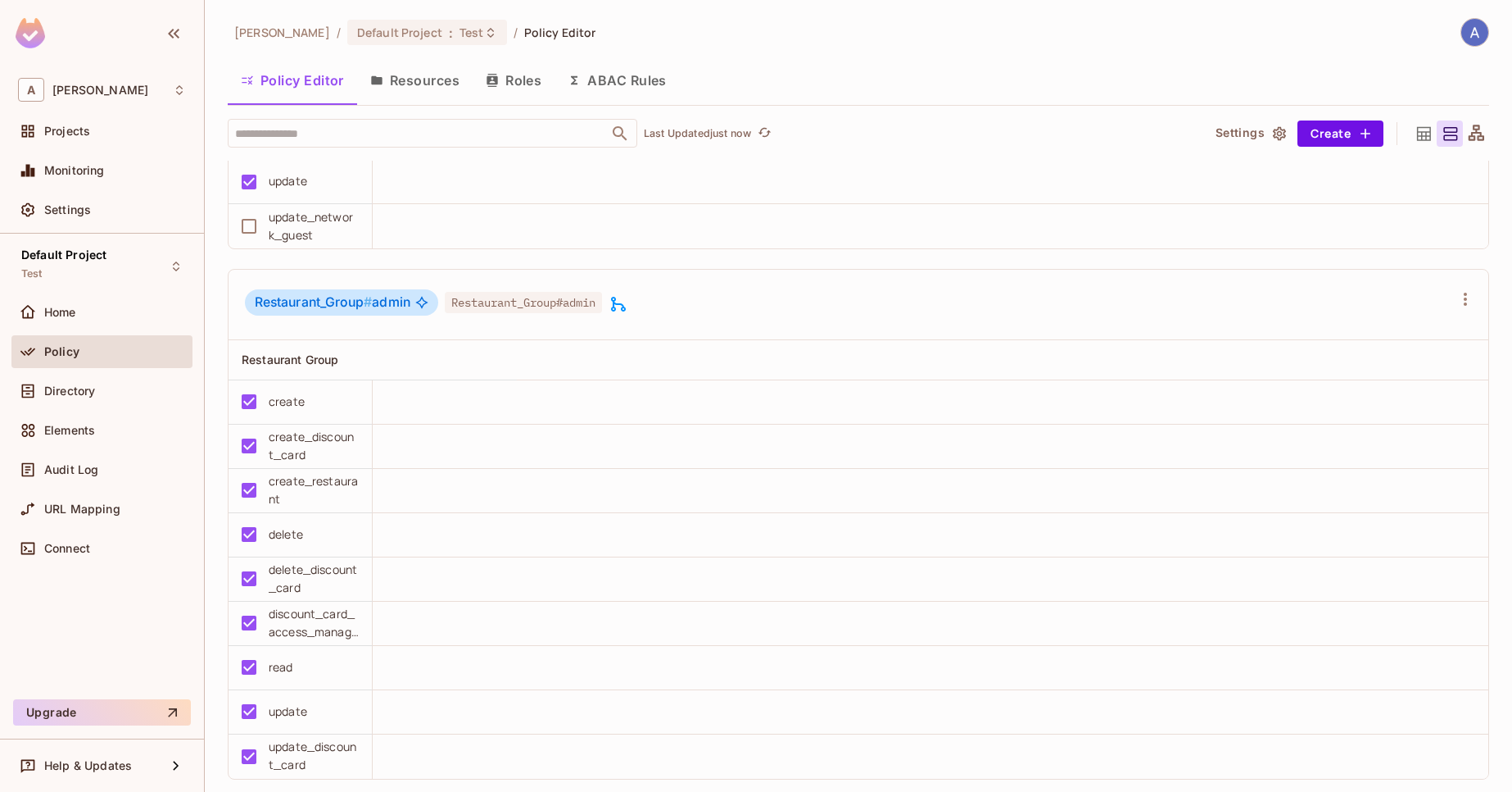
scroll to position [2065, 0]
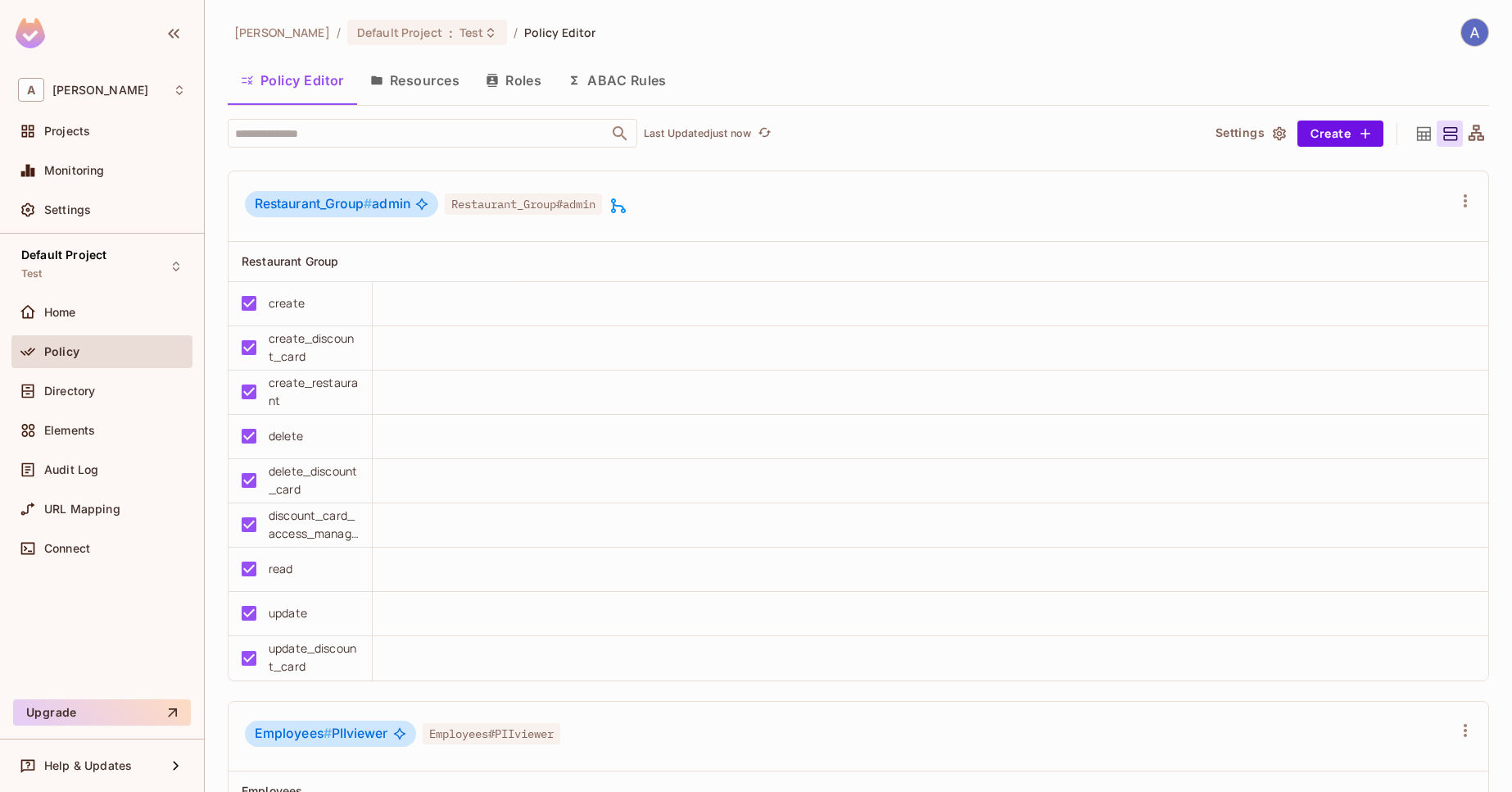
click at [628, 204] on icon at bounding box center [619, 205] width 20 height 20
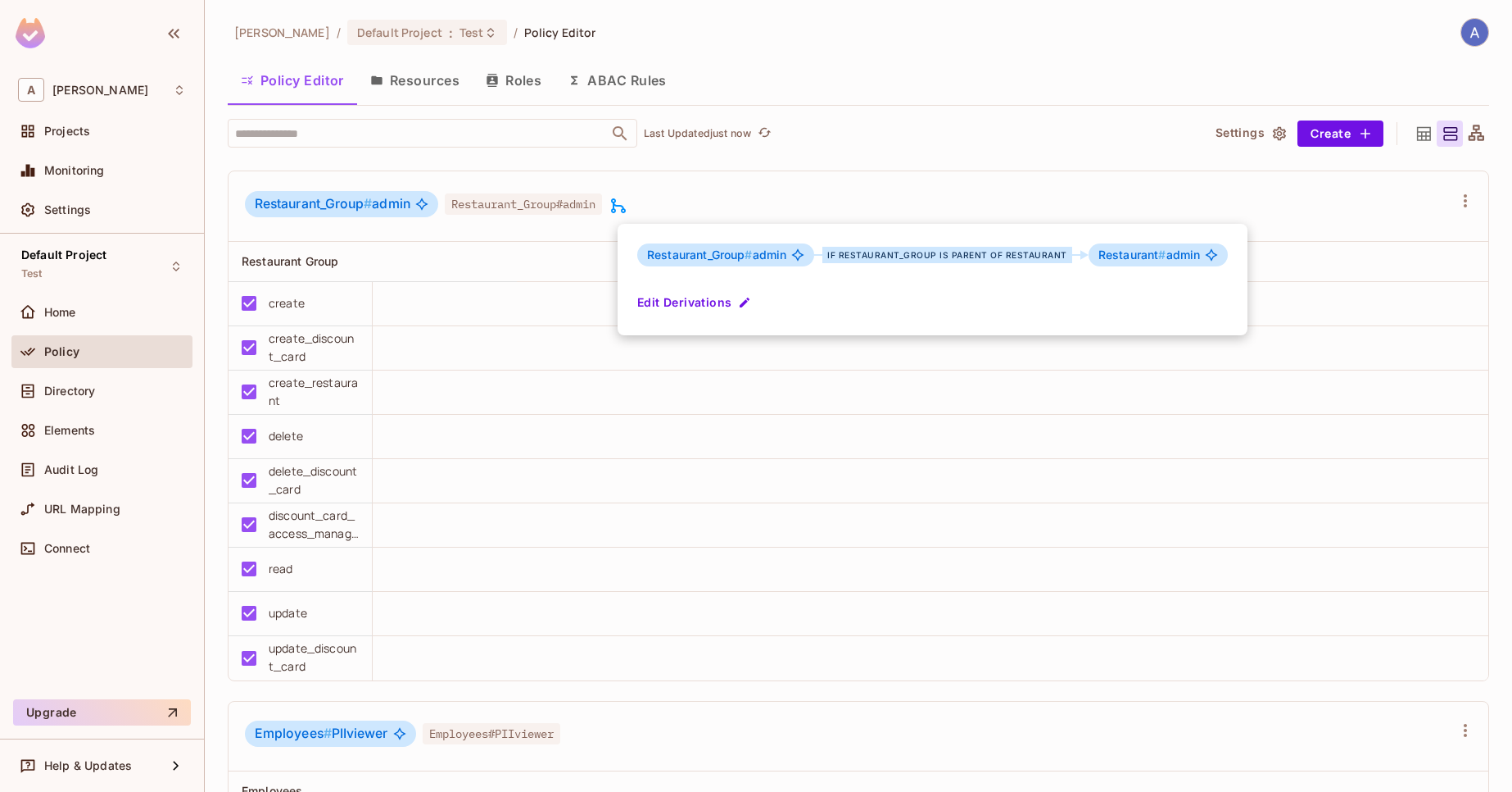
click at [890, 206] on div at bounding box center [756, 396] width 1512 height 792
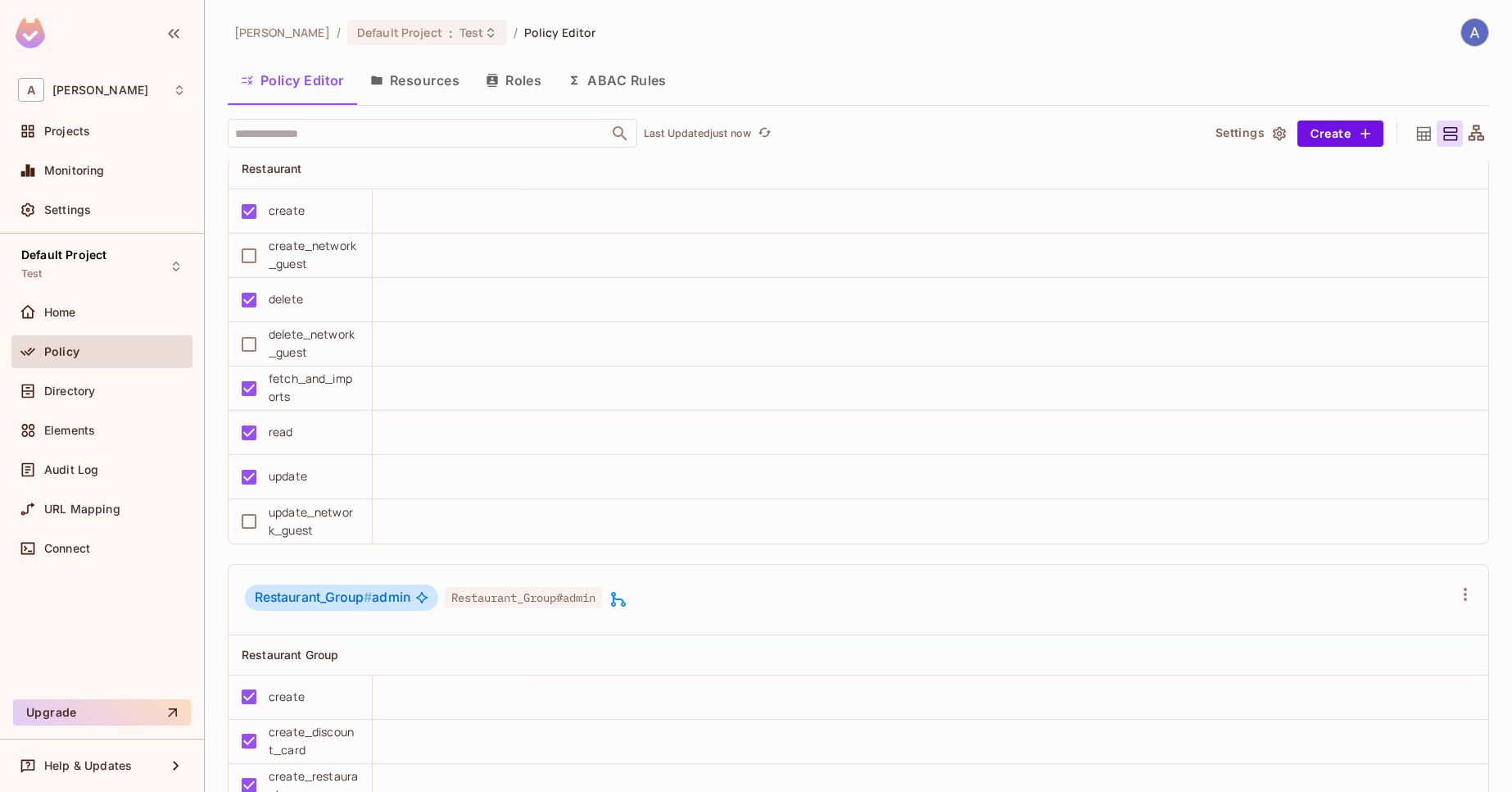
scroll to position [1574, 0]
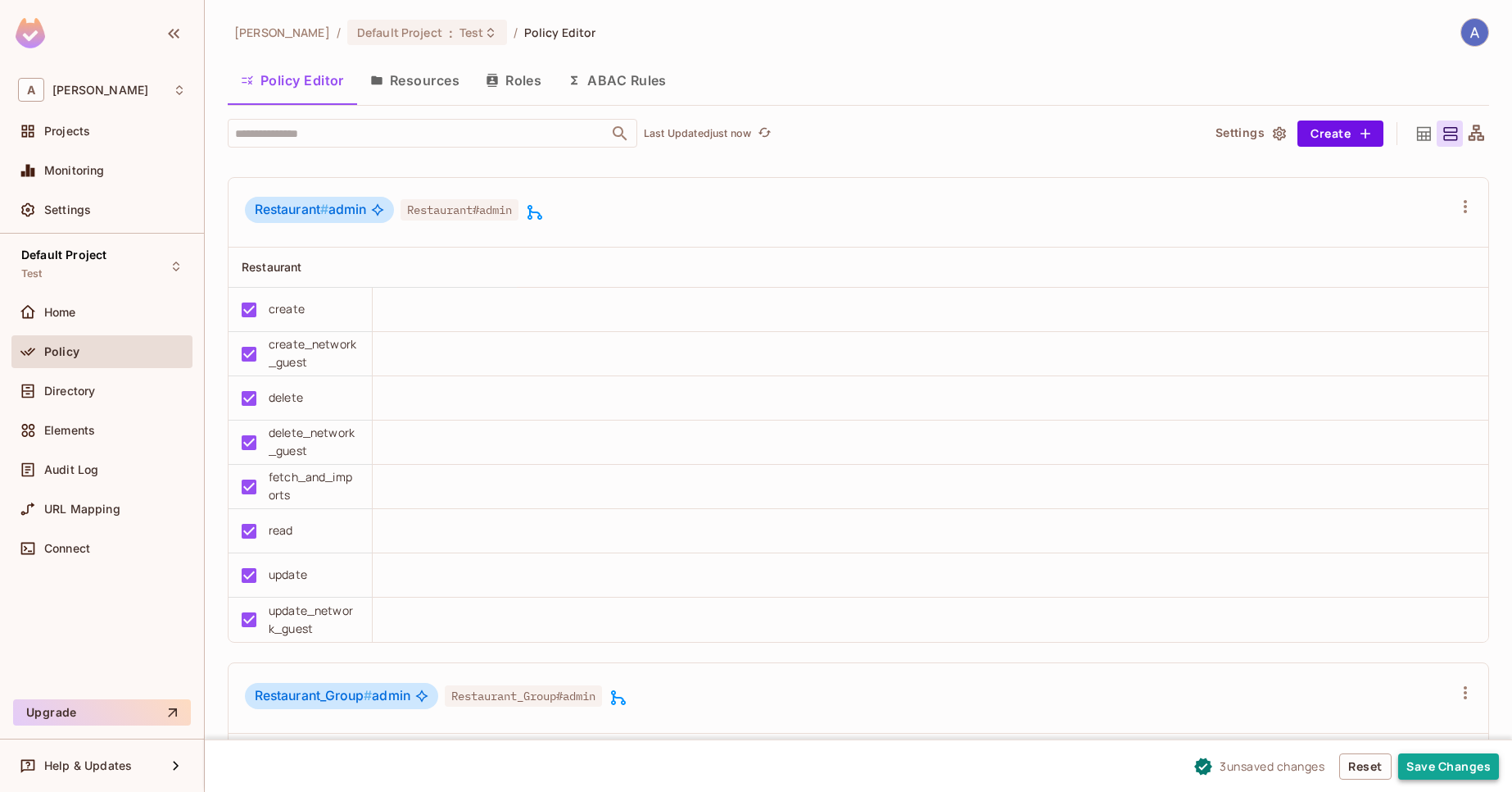
click at [1468, 764] on button "Save Changes" at bounding box center [1448, 766] width 101 height 26
click at [423, 94] on button "Resources" at bounding box center [415, 80] width 115 height 41
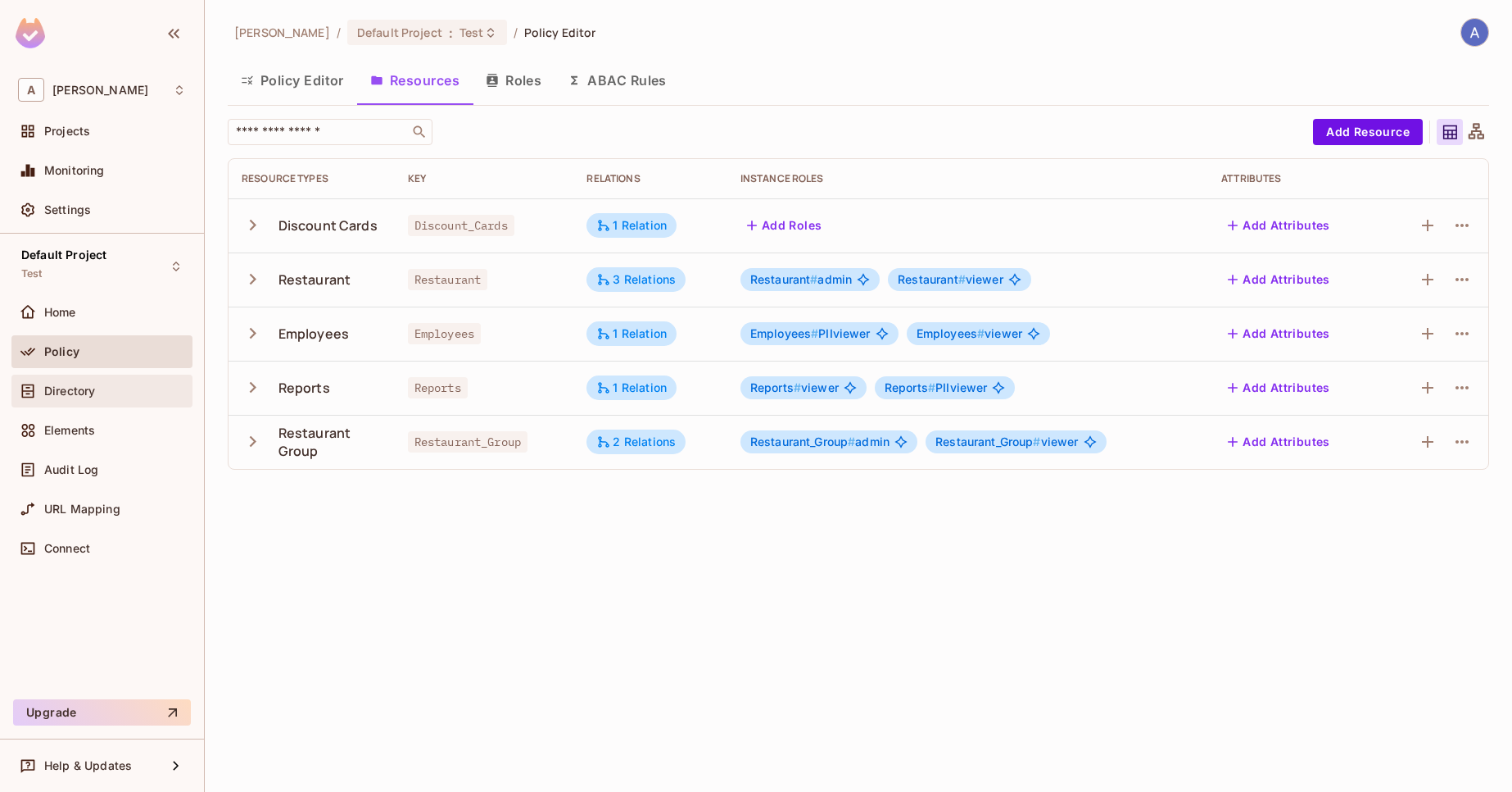
click at [163, 387] on div "Directory" at bounding box center [115, 390] width 142 height 13
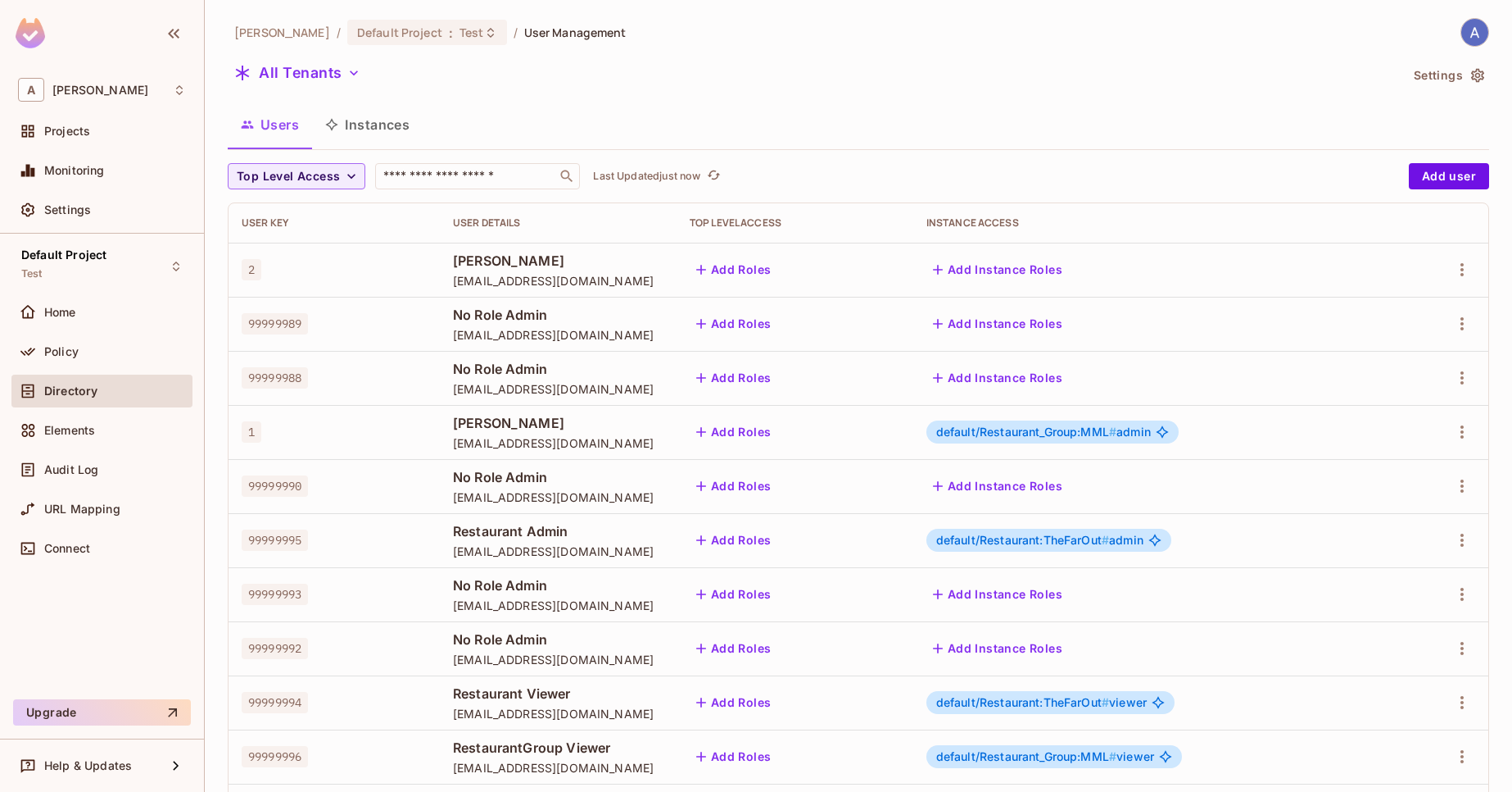
click at [368, 126] on button "Instances" at bounding box center [367, 125] width 110 height 41
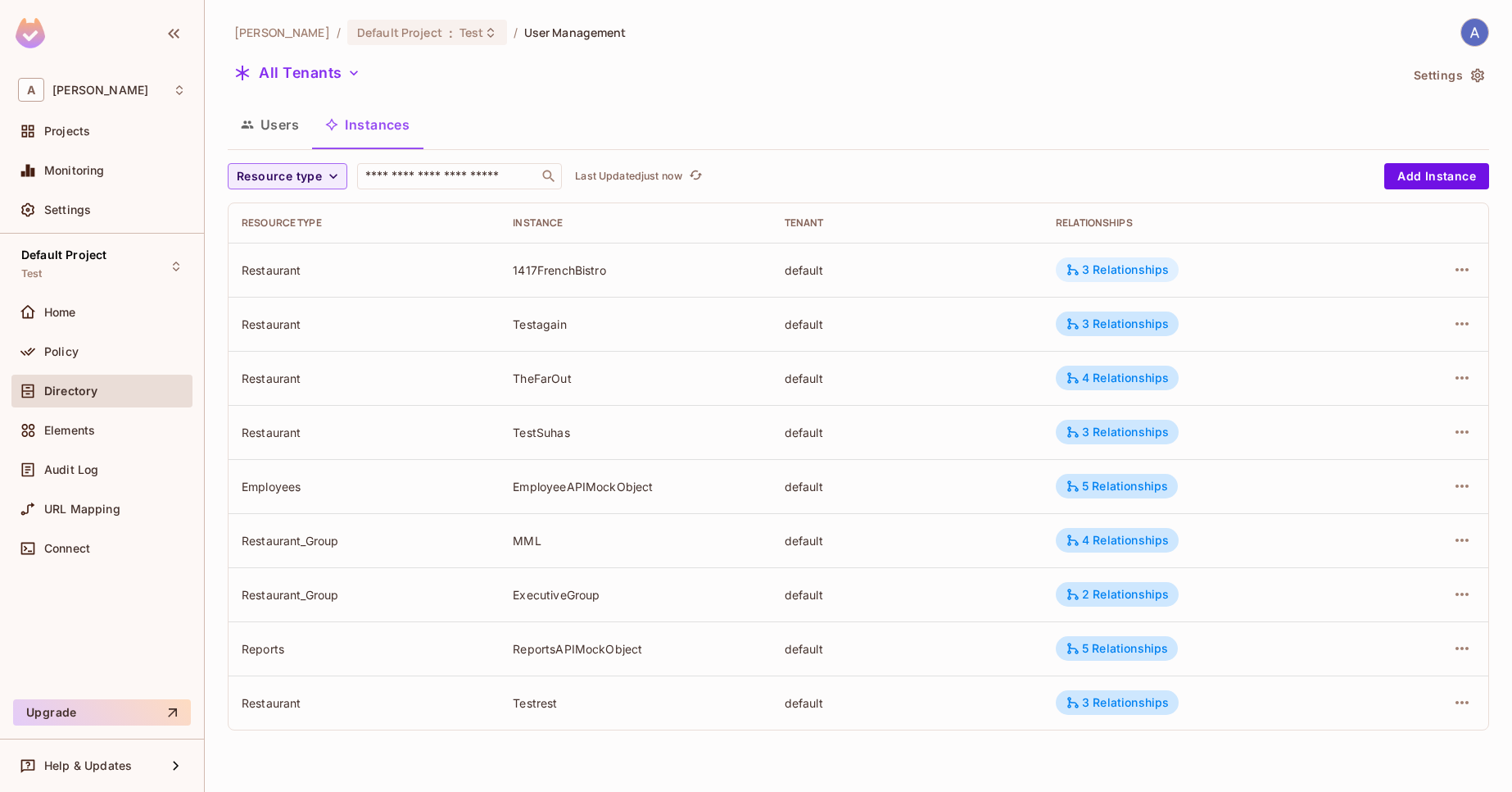
click at [1128, 276] on div "3 Relationships" at bounding box center [1117, 269] width 103 height 15
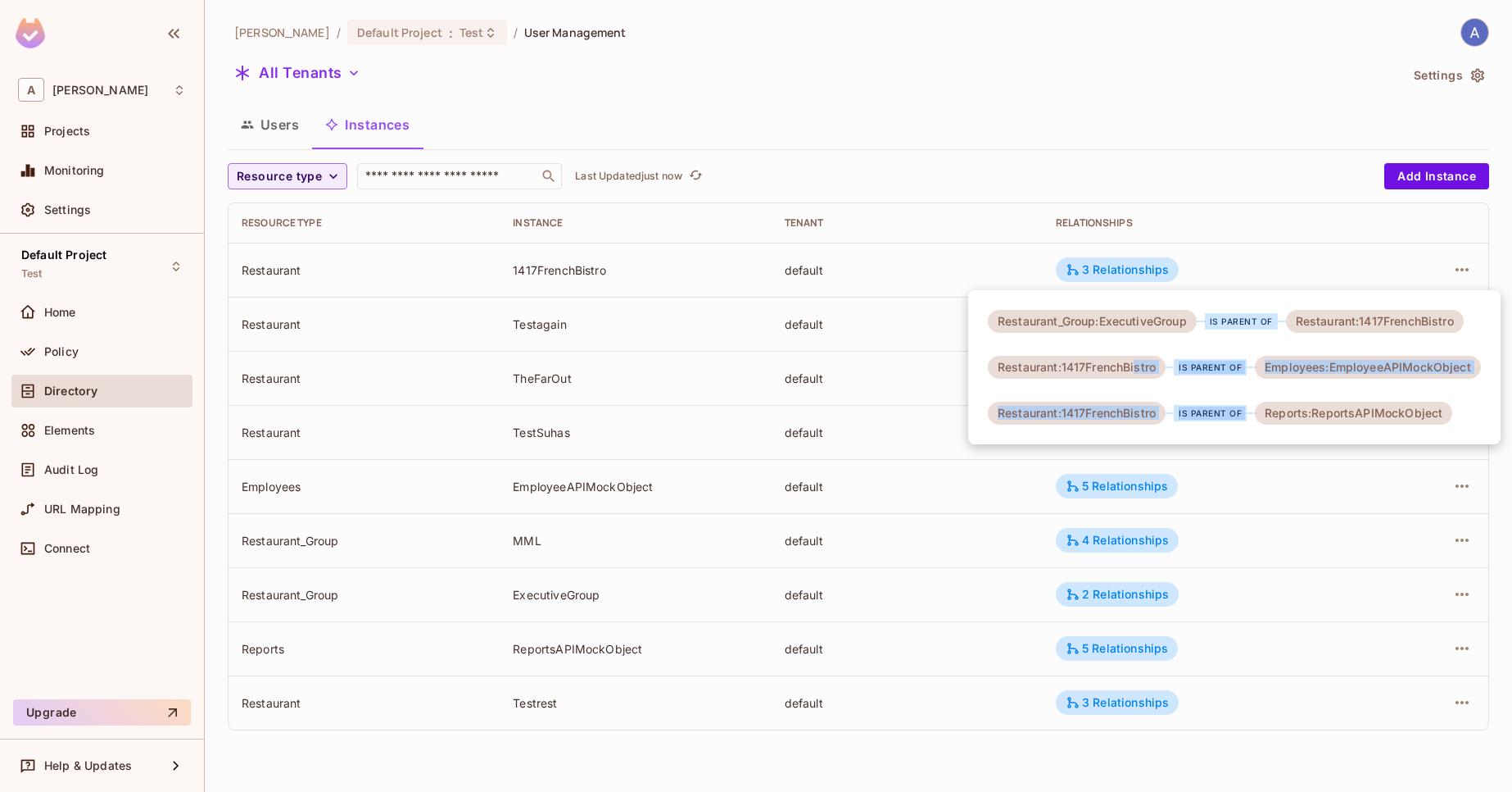
drag, startPoint x: 1134, startPoint y: 368, endPoint x: 1397, endPoint y: 394, distance: 264.3
click at [1397, 394] on div "Restaurant_Group:ExecutiveGroup is parent of Restaurant:1417FrenchBistro Restau…" at bounding box center [1235, 367] width 532 height 154
click at [1393, 423] on div "Reports:ReportsAPIMockObject" at bounding box center [1353, 413] width 197 height 23
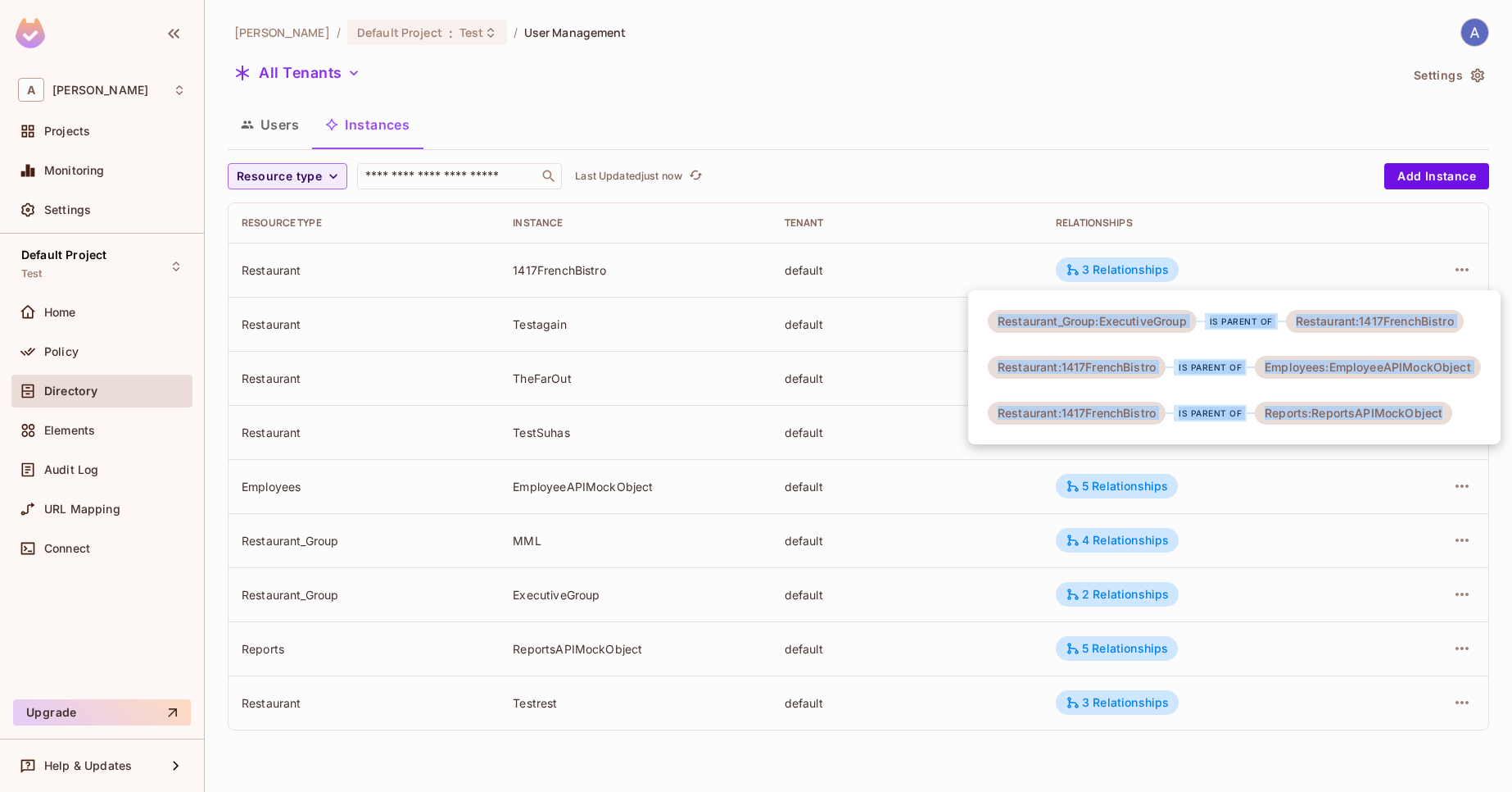
drag, startPoint x: 1393, startPoint y: 424, endPoint x: 1089, endPoint y: 323, distance: 320.3
click at [1098, 303] on div "Restaurant_Group:ExecutiveGroup is parent of Restaurant:1417FrenchBistro Restau…" at bounding box center [1235, 367] width 532 height 154
click at [1089, 325] on div "Restaurant_Group:ExecutiveGroup" at bounding box center [1092, 321] width 208 height 23
drag, startPoint x: 1048, startPoint y: 327, endPoint x: 1323, endPoint y: 401, distance: 284.8
click at [1323, 401] on div "Restaurant_Group:ExecutiveGroup is parent of Restaurant:1417FrenchBistro Restau…" at bounding box center [1235, 367] width 532 height 154
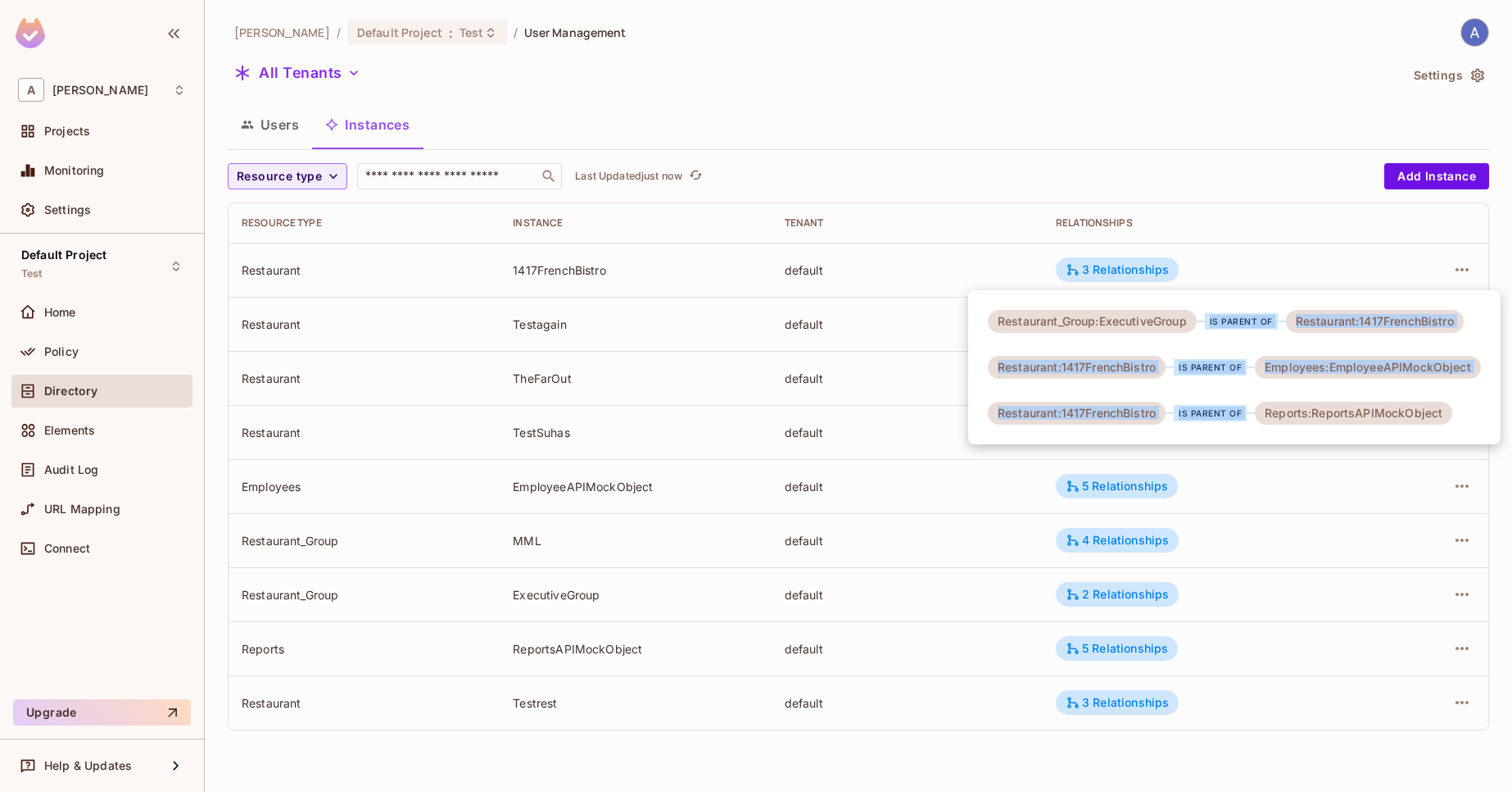
click at [1323, 401] on div "Restaurant_Group:ExecutiveGroup is parent of Restaurant:1417FrenchBistro Restau…" at bounding box center [1235, 367] width 532 height 154
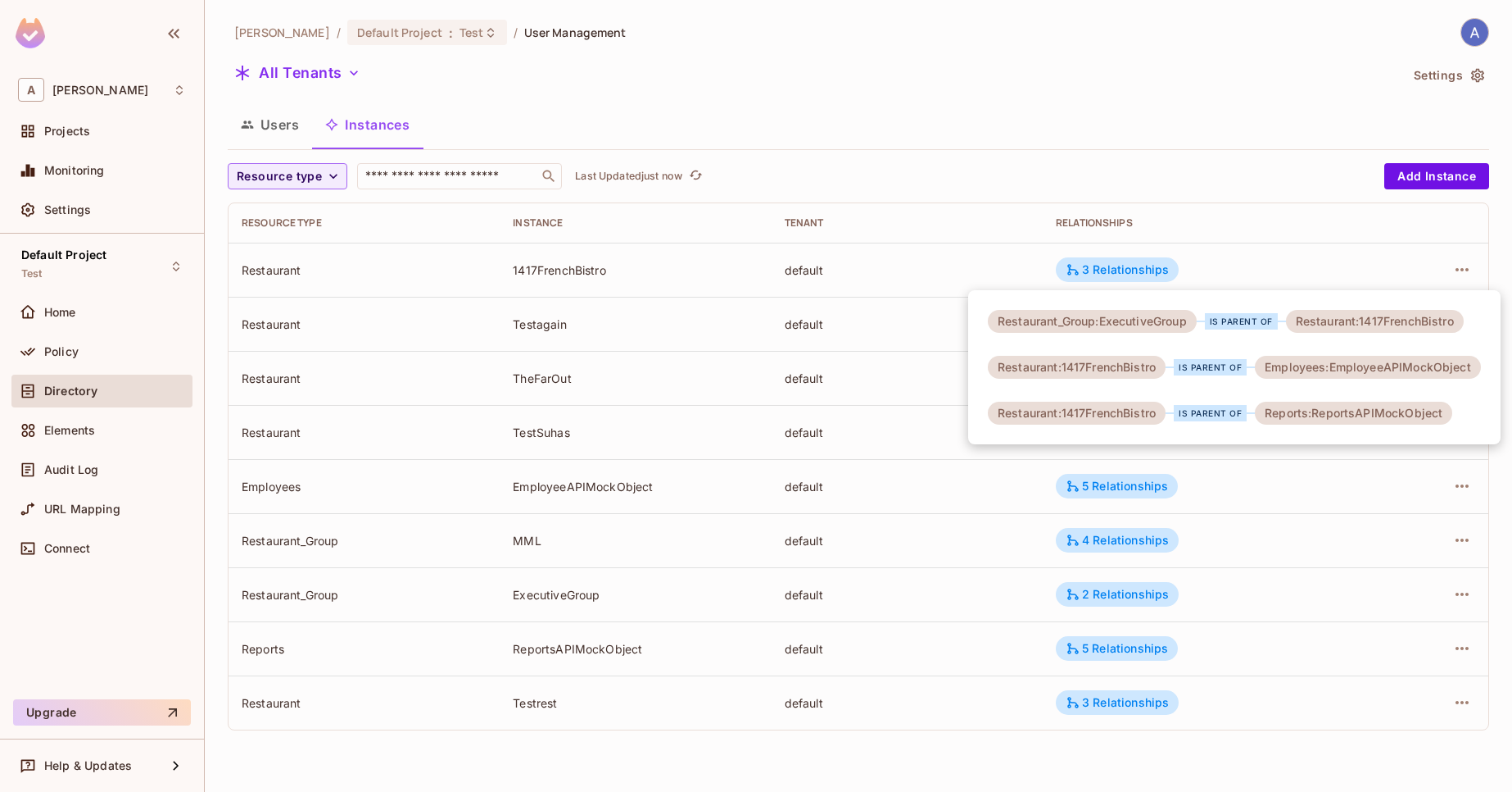
click at [1208, 245] on div at bounding box center [756, 396] width 1512 height 792
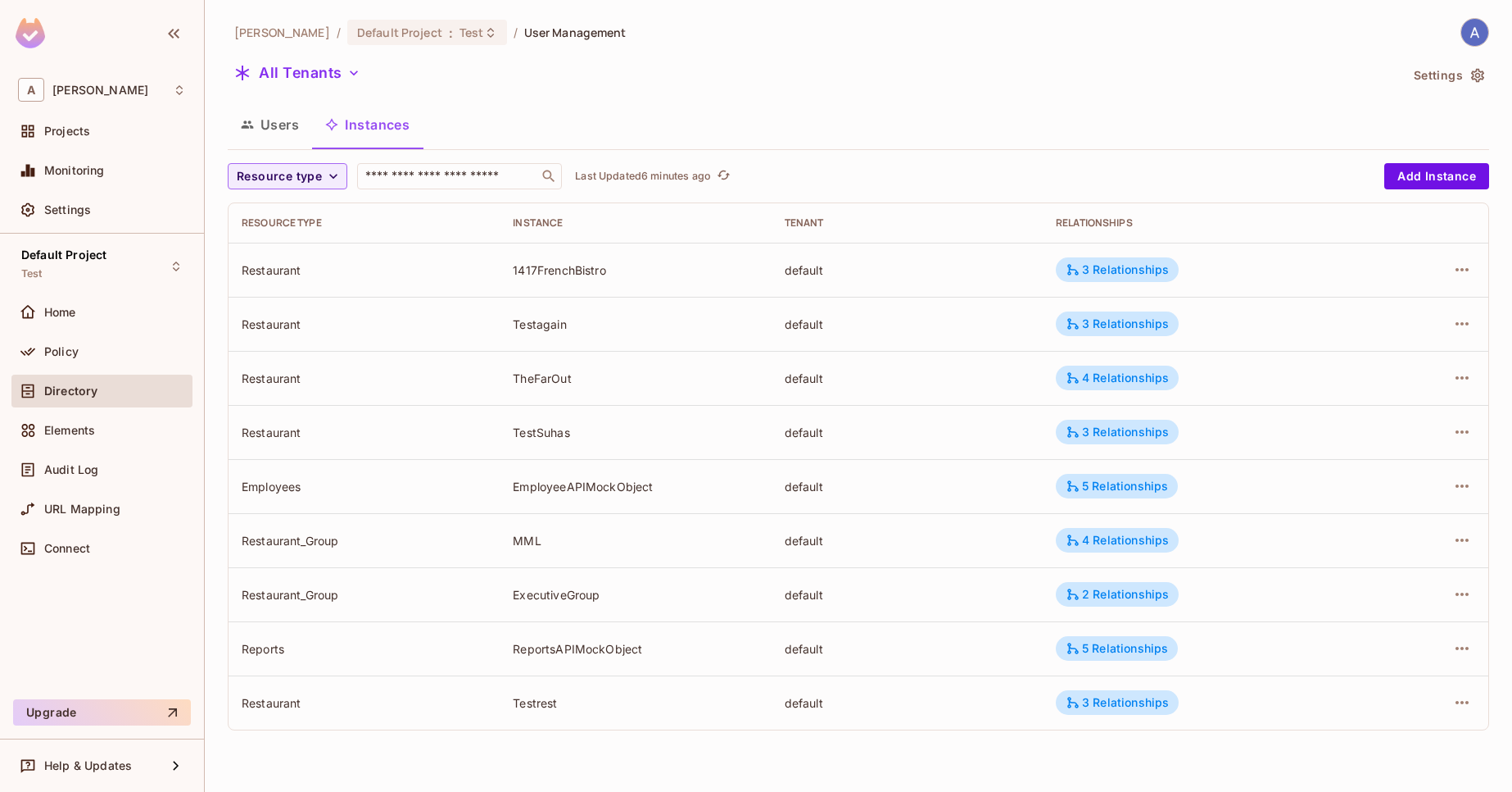
click at [254, 126] on button "Users" at bounding box center [270, 125] width 84 height 41
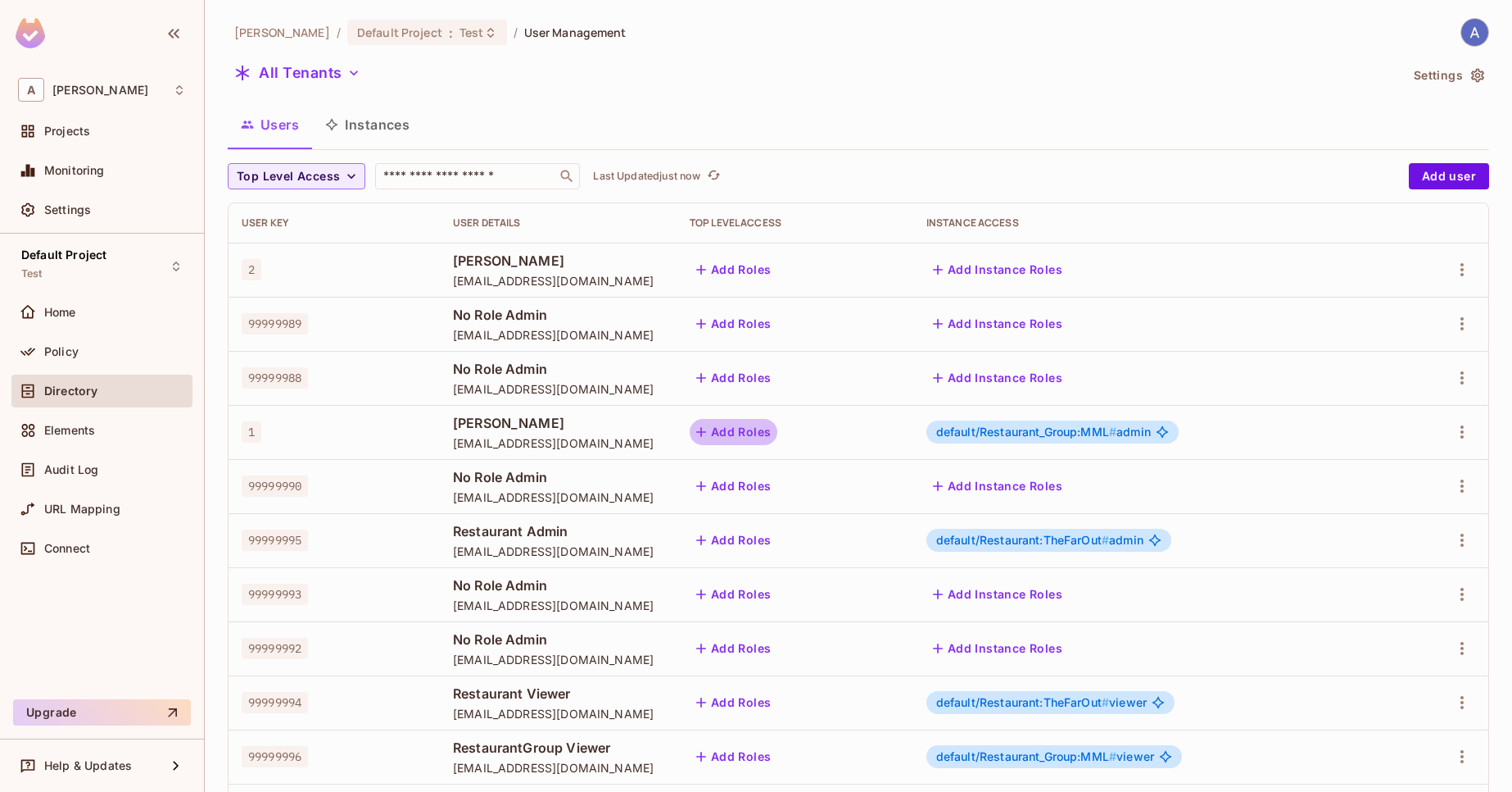
click at [709, 434] on icon "button" at bounding box center [700, 432] width 16 height 16
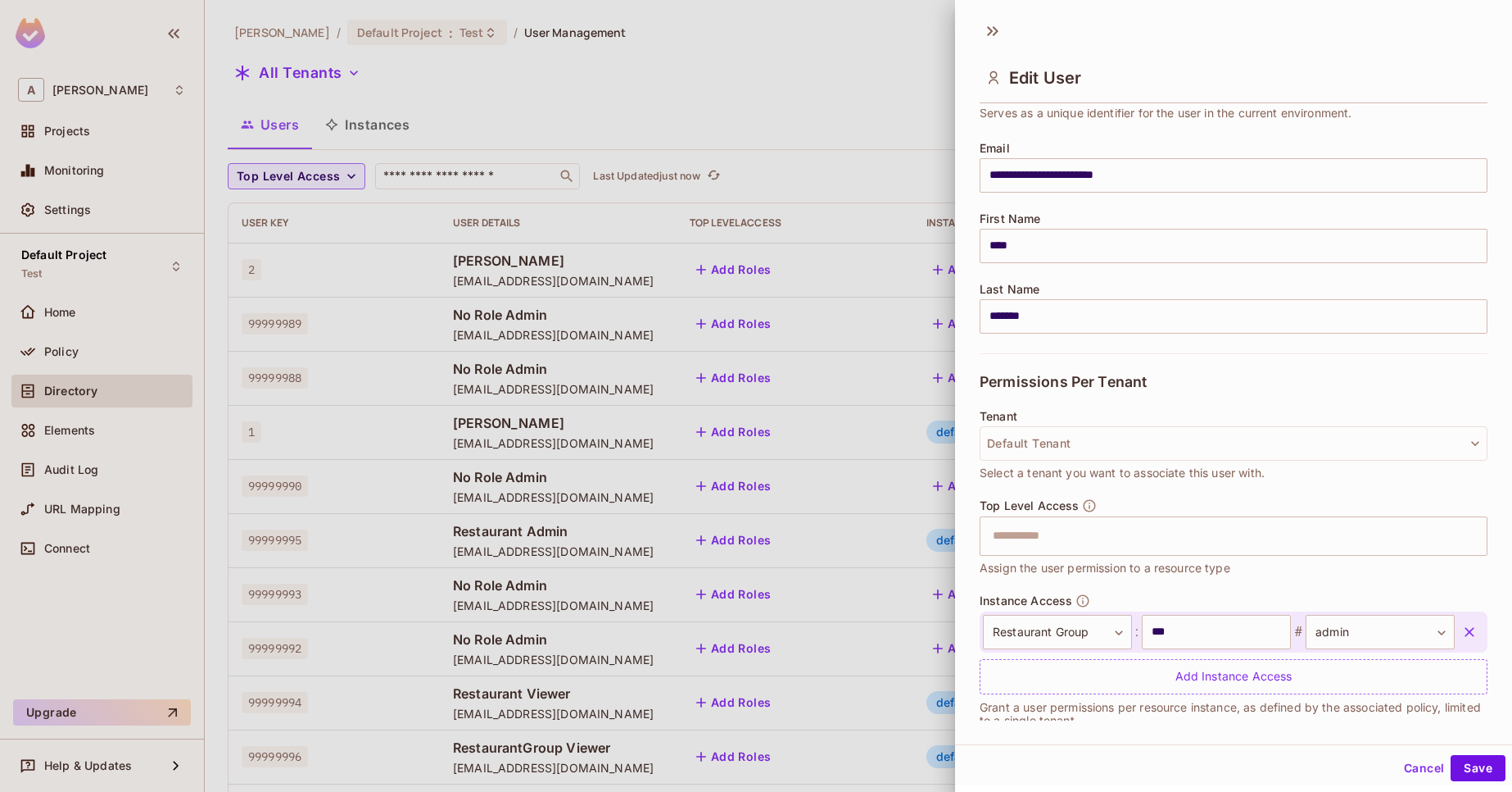
scroll to position [128, 0]
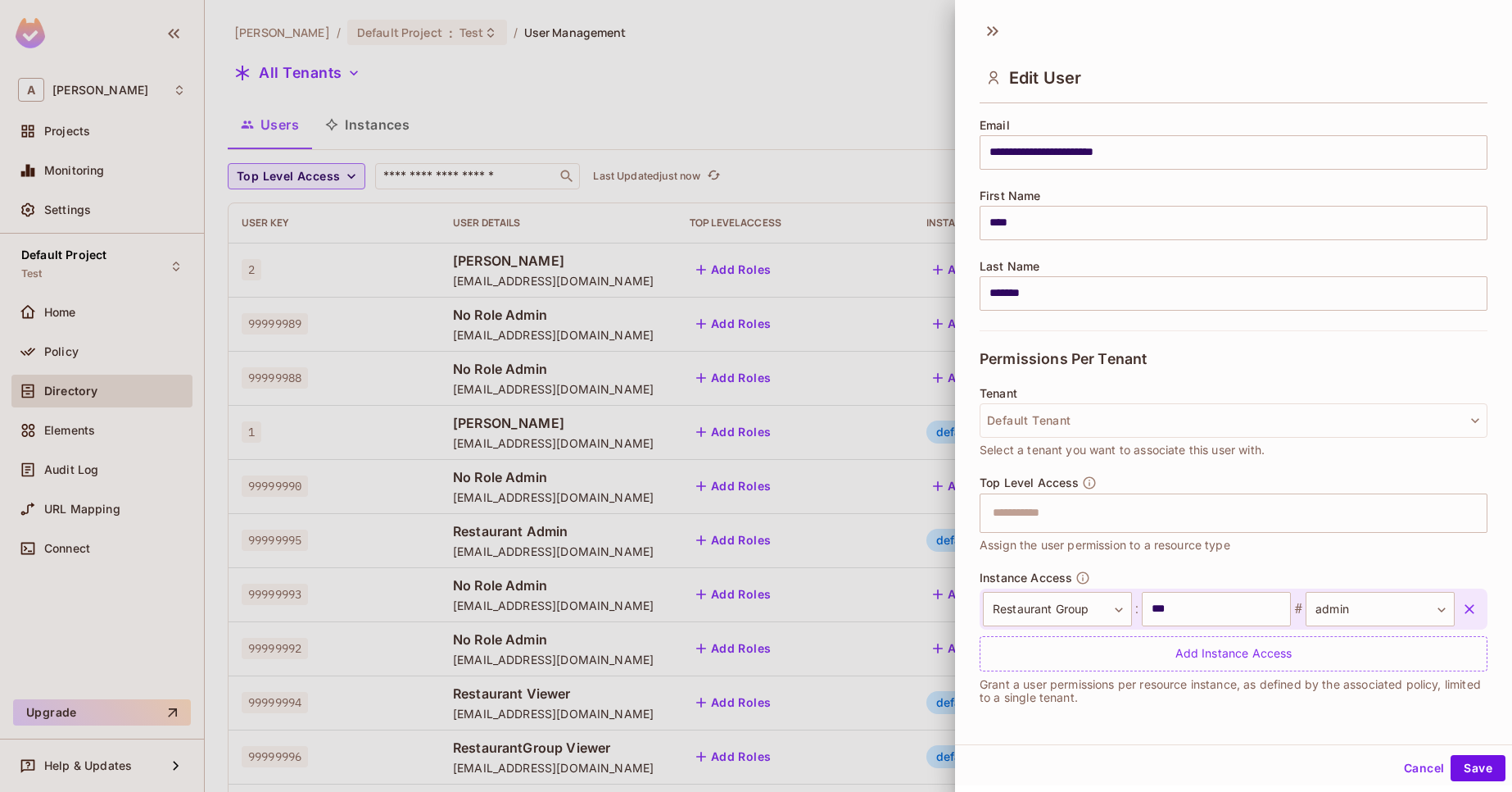
click at [1067, 490] on div "Top Level Access ​ Assign the user permission to a resource type" at bounding box center [1234, 514] width 508 height 78
click at [1072, 510] on input "text" at bounding box center [1219, 513] width 473 height 33
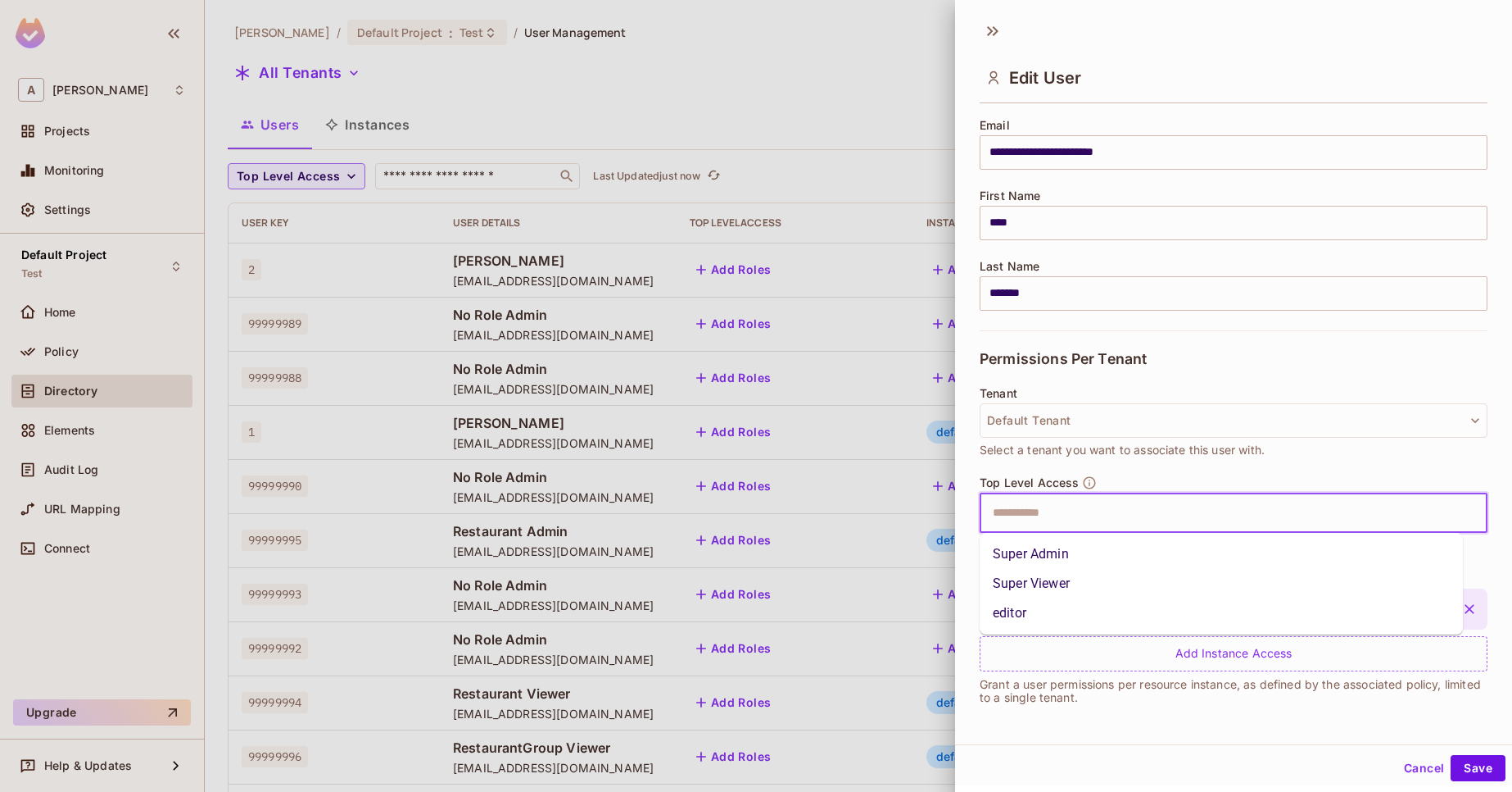
click at [1067, 549] on li "Super Admin" at bounding box center [1221, 554] width 483 height 29
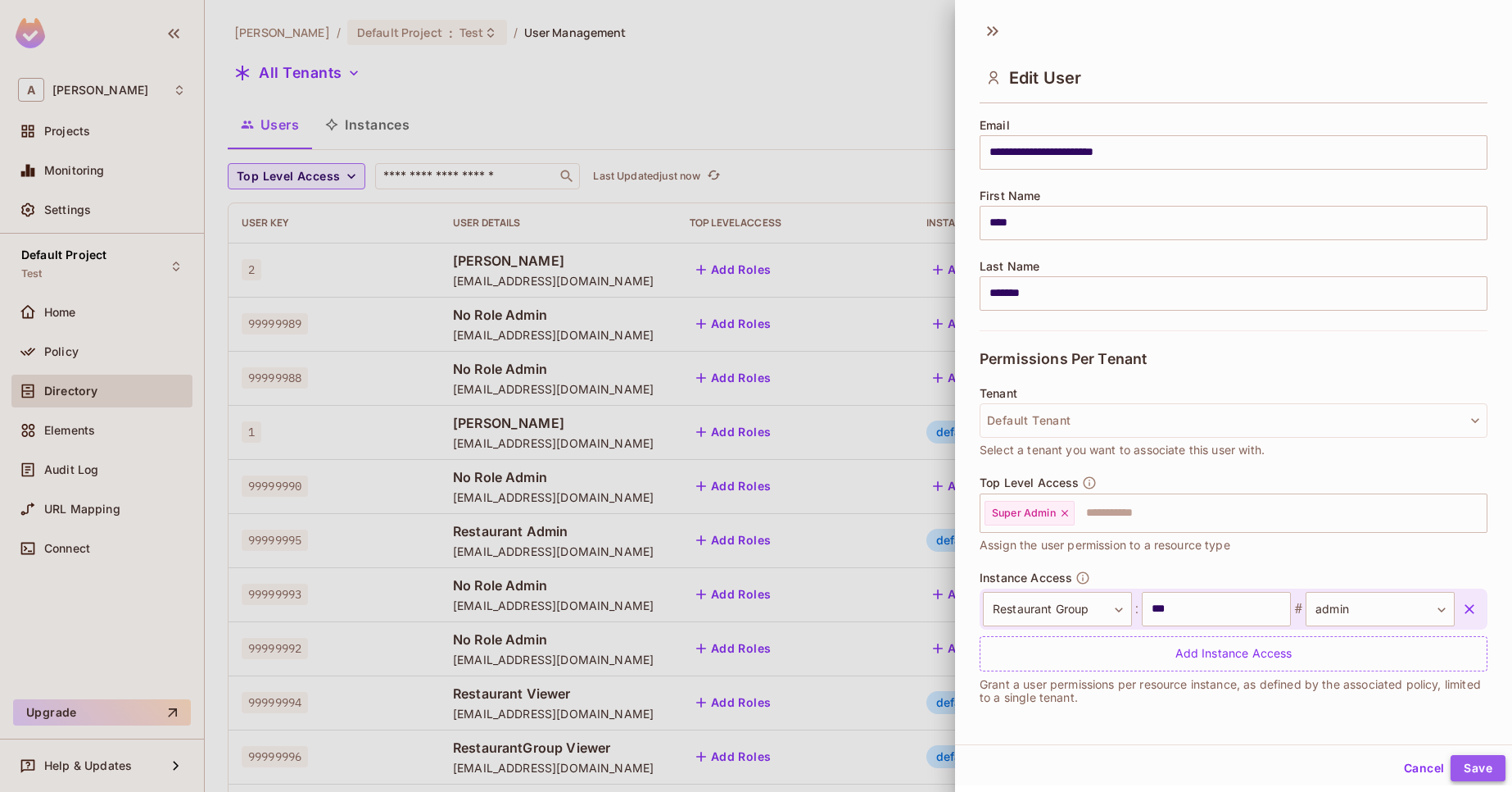
click at [1453, 764] on button "Save" at bounding box center [1478, 768] width 55 height 26
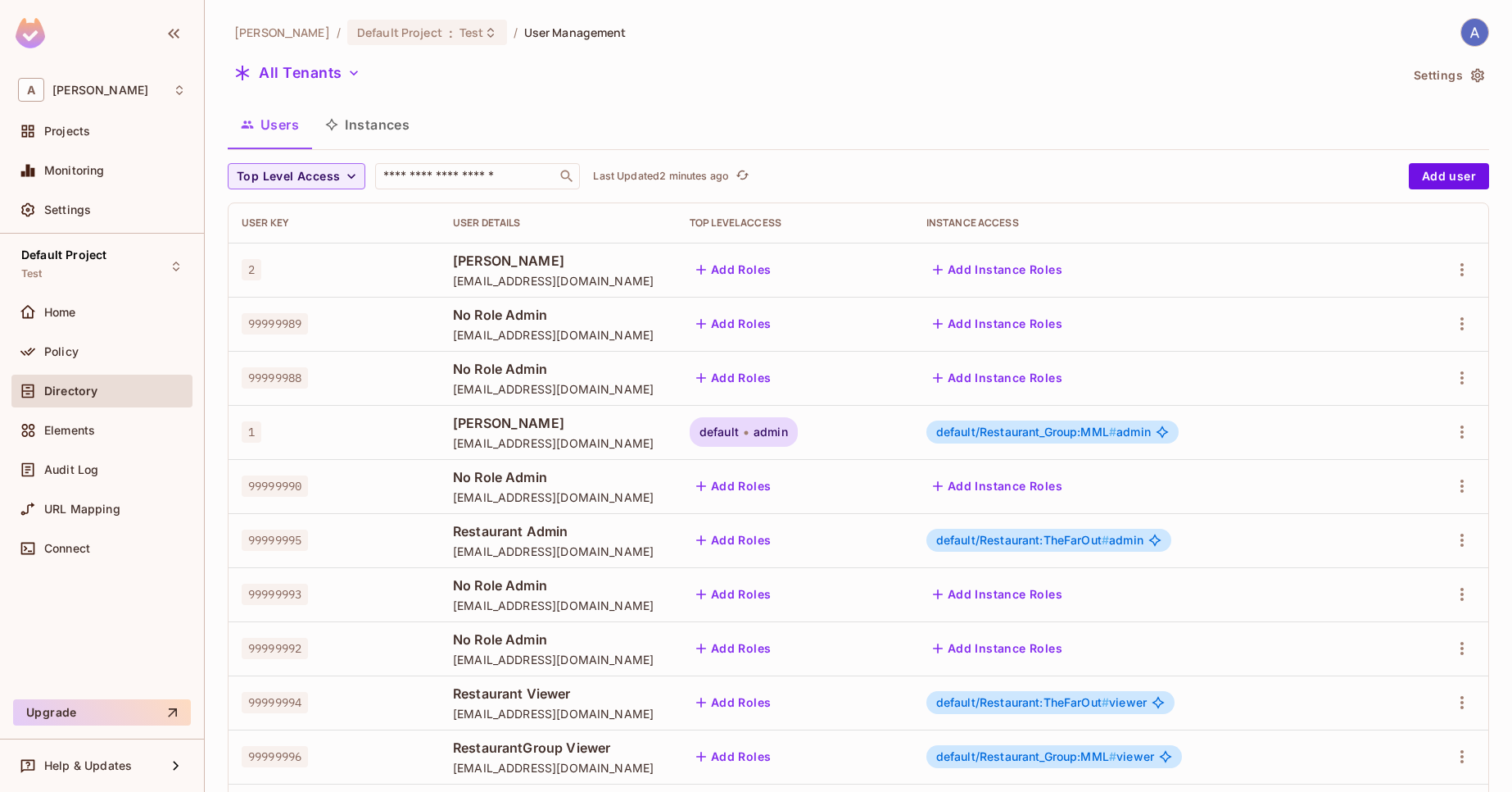
click at [749, 439] on icon at bounding box center [746, 433] width 5 height 20
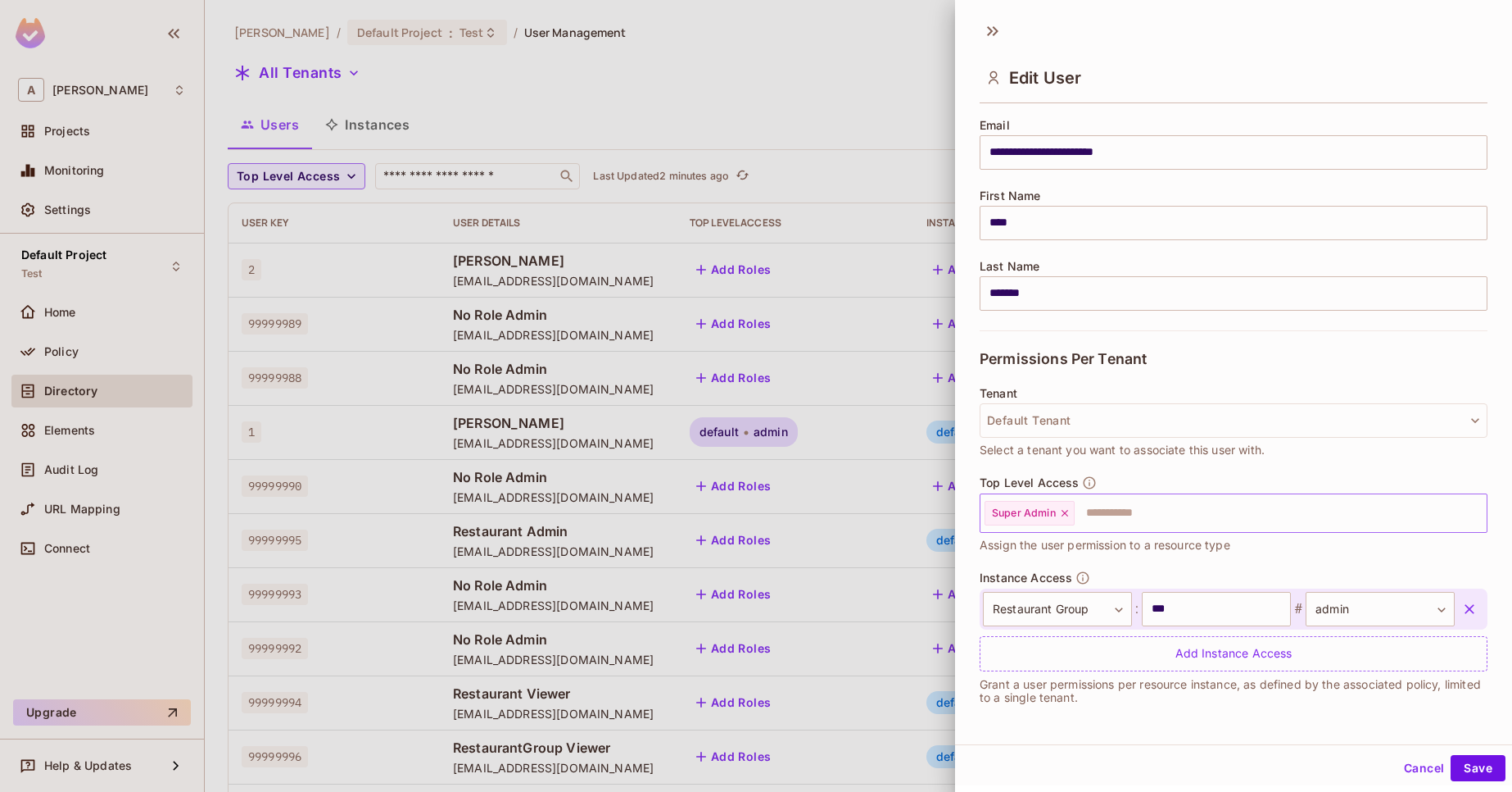
click at [1063, 510] on icon at bounding box center [1065, 513] width 7 height 7
click at [1464, 764] on button "Save" at bounding box center [1478, 768] width 55 height 26
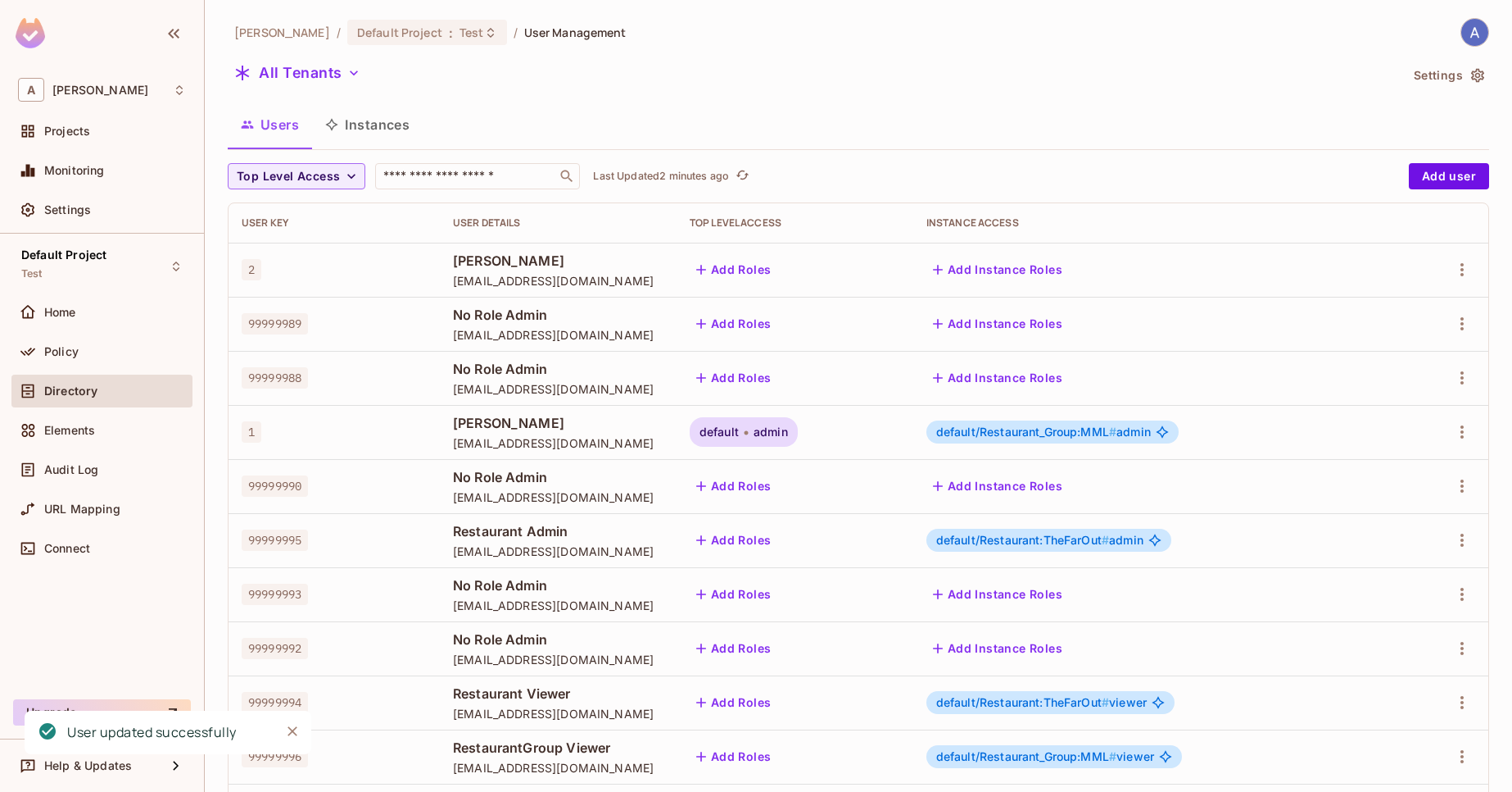
click at [798, 434] on div "default admin" at bounding box center [744, 432] width 109 height 29
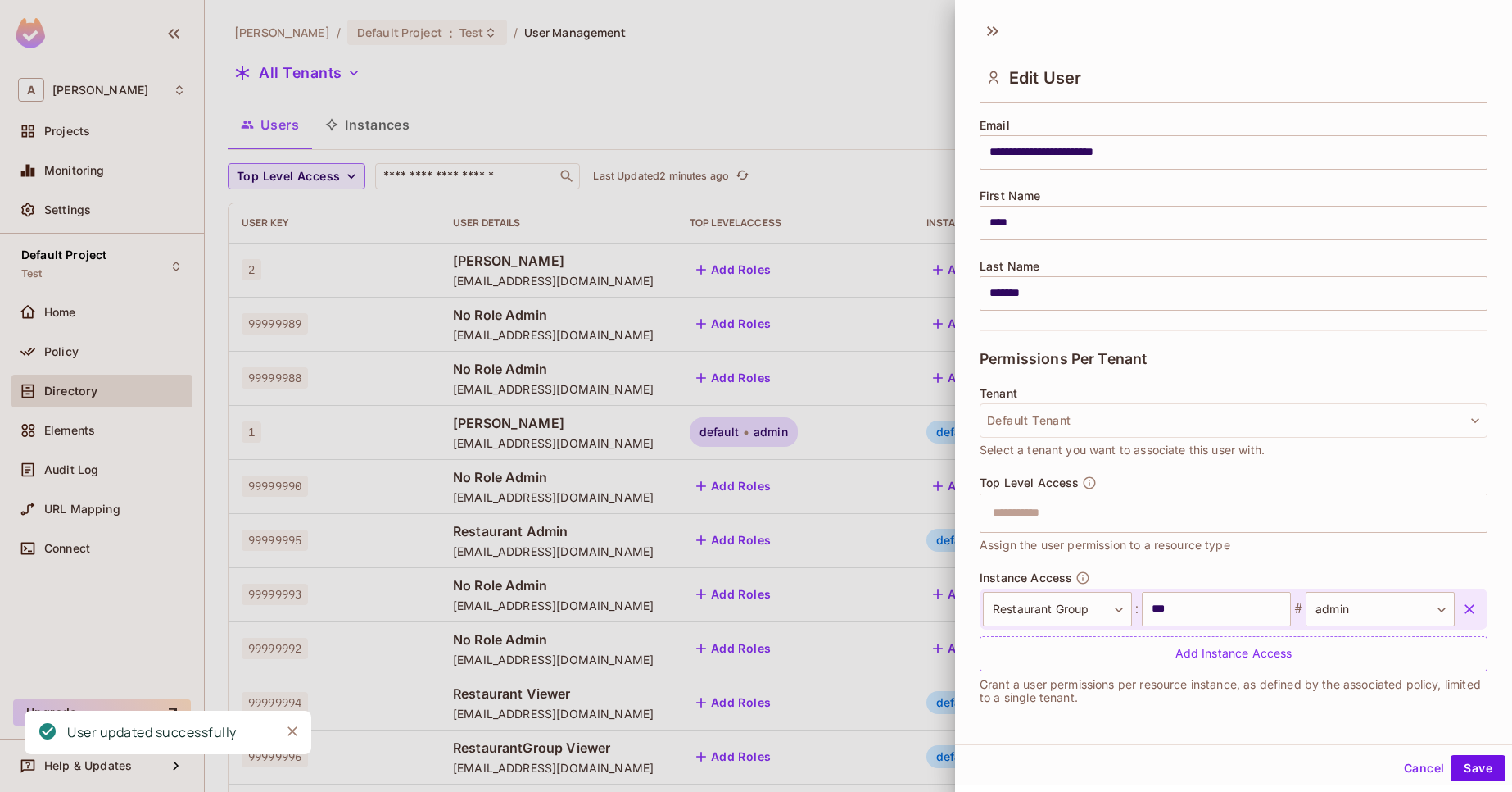
click at [1407, 781] on div "Cancel Save" at bounding box center [1234, 768] width 557 height 40
click at [1399, 764] on button "Cancel" at bounding box center [1424, 768] width 53 height 26
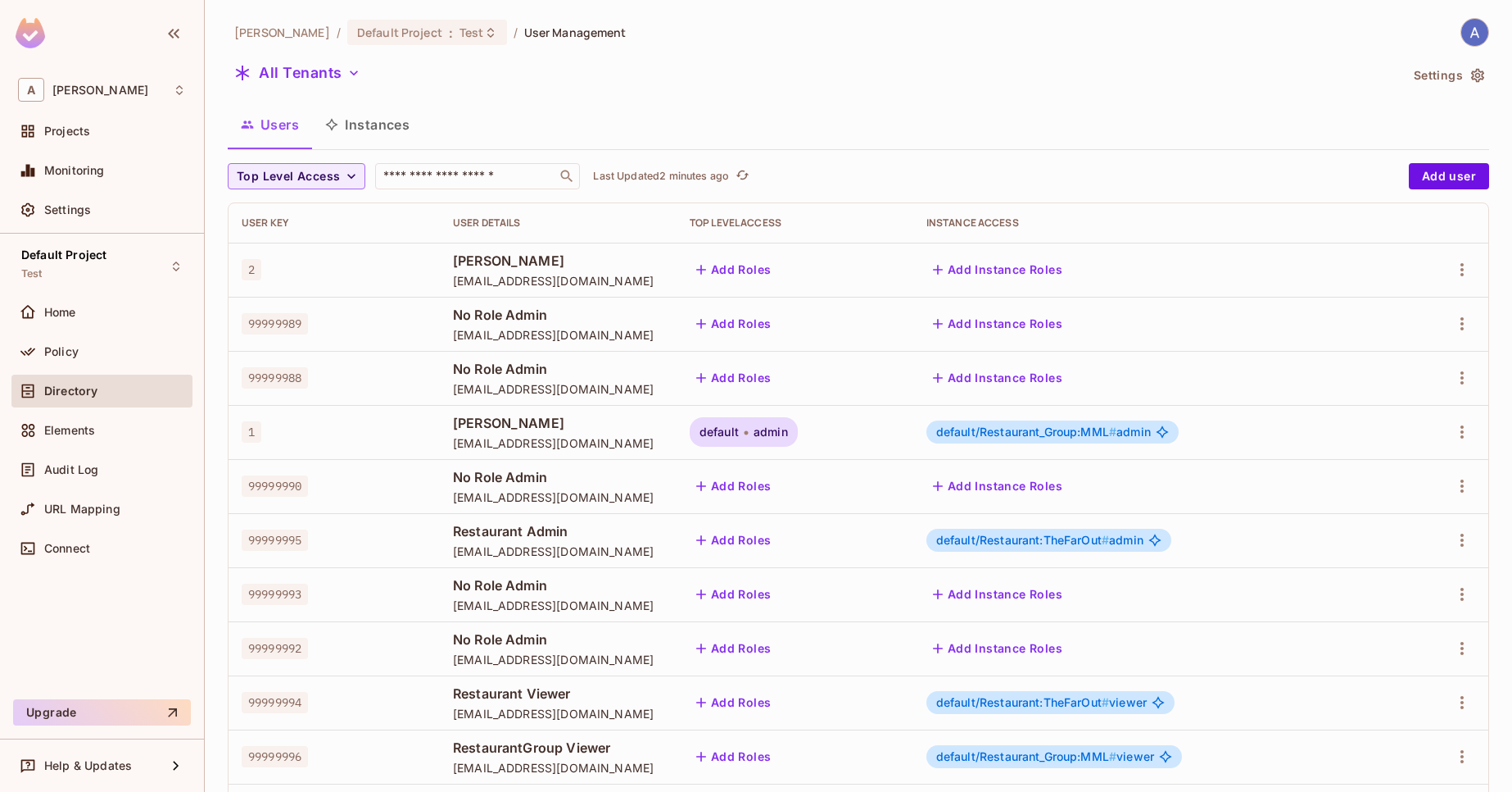
click at [698, 184] on div "Last Updated 2 minutes ago" at bounding box center [672, 176] width 159 height 20
click at [697, 178] on p "Last Updated 2 minutes ago" at bounding box center [661, 176] width 136 height 13
click at [115, 359] on div "Policy" at bounding box center [102, 352] width 168 height 20
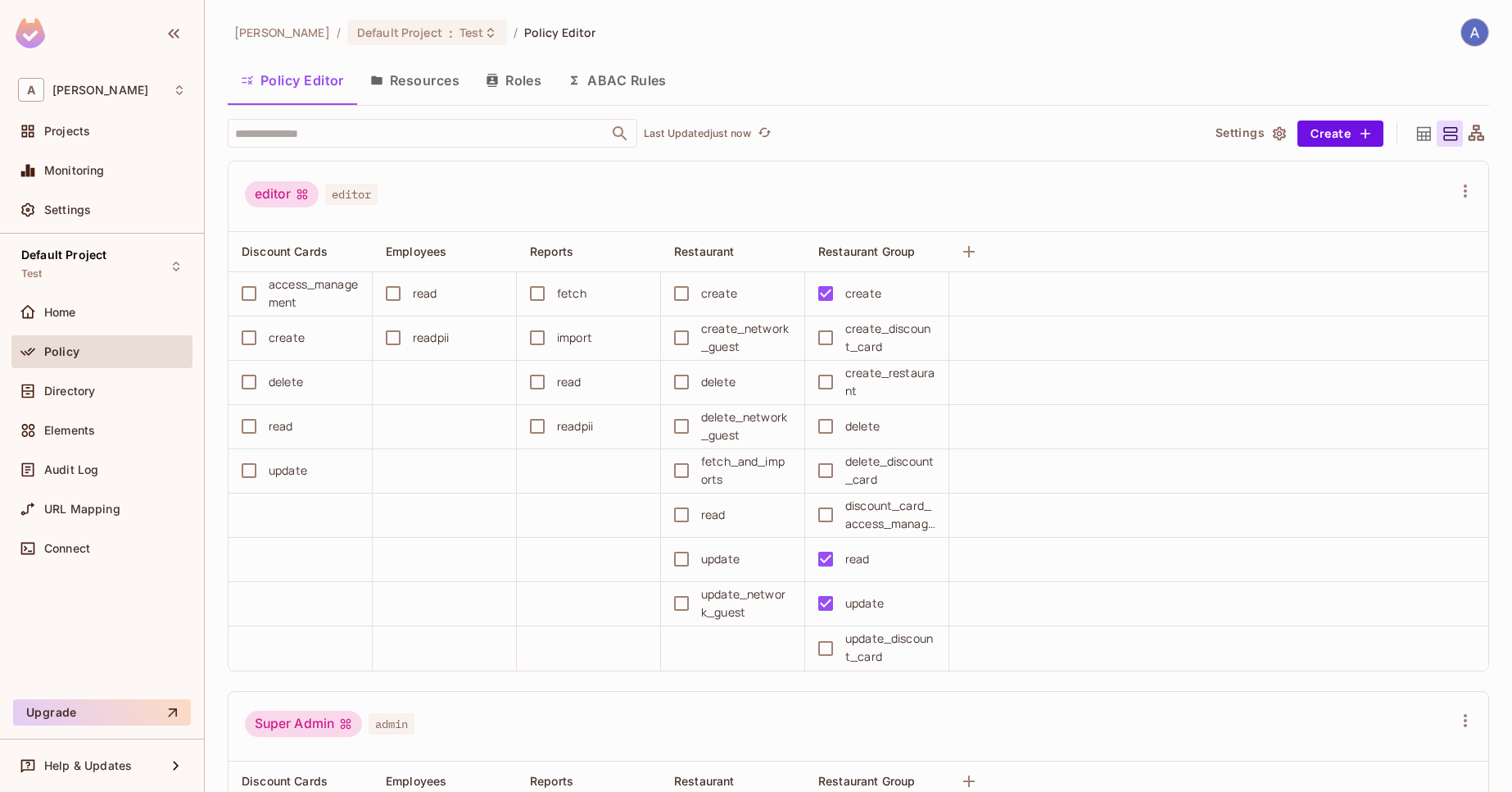
click at [439, 78] on button "Resources" at bounding box center [415, 80] width 115 height 41
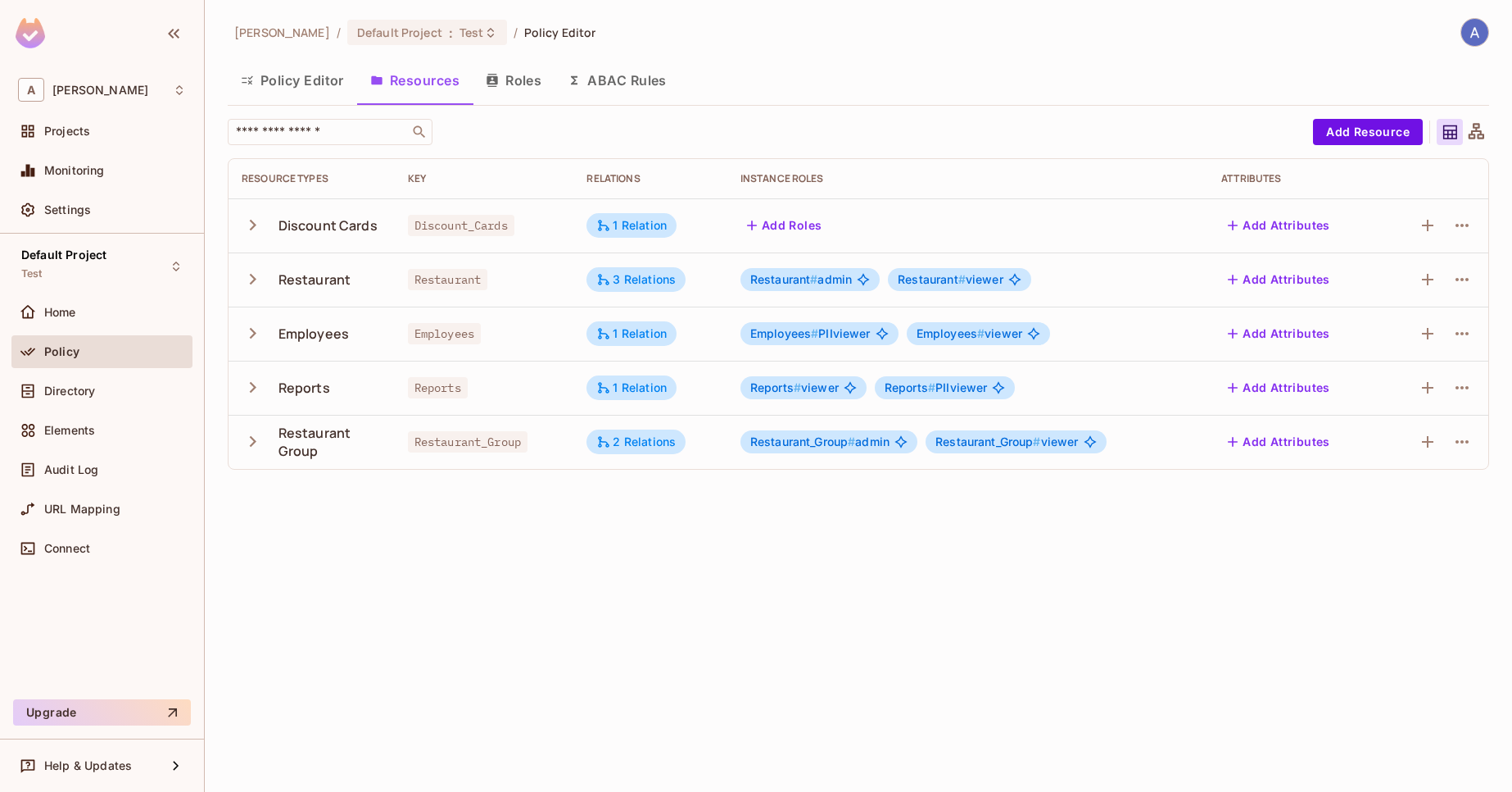
click at [320, 88] on button "Policy Editor" at bounding box center [292, 80] width 129 height 41
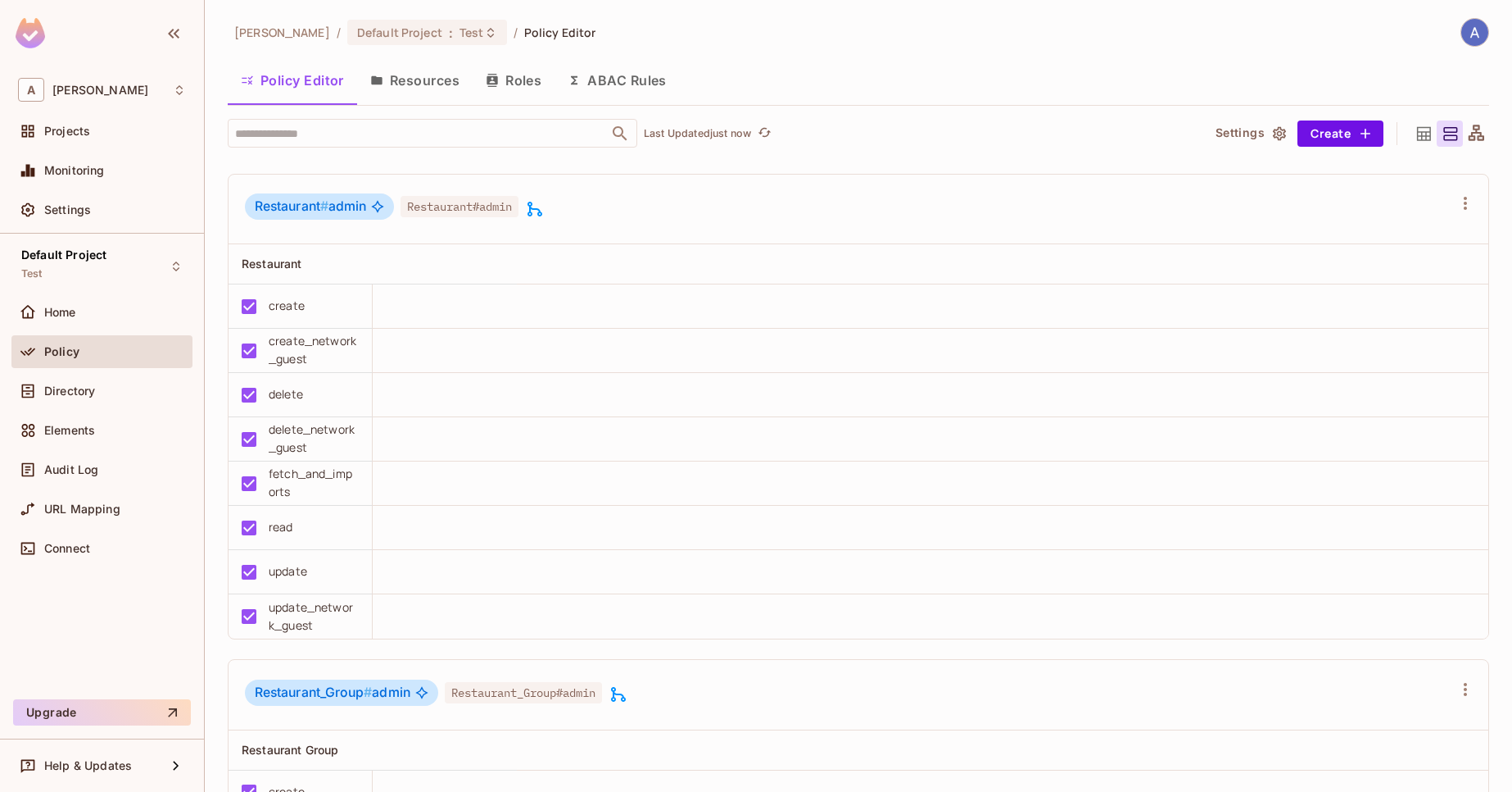
scroll to position [1574, 0]
